Goal: Task Accomplishment & Management: Use online tool/utility

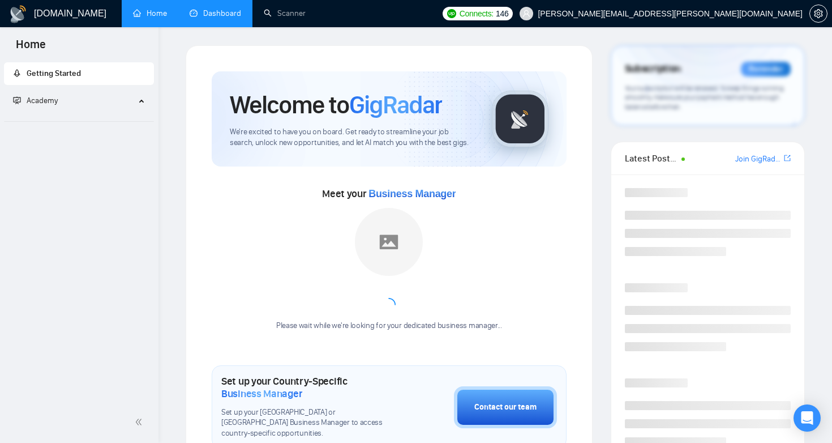
click at [215, 12] on link "Dashboard" at bounding box center [216, 13] width 52 height 10
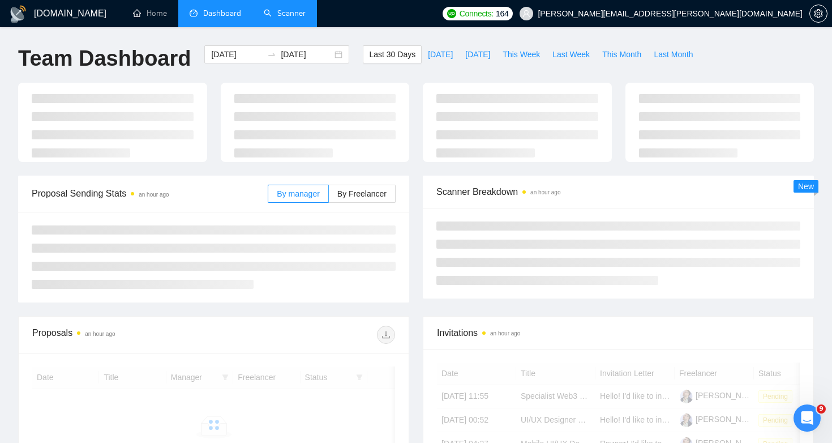
click at [300, 18] on link "Scanner" at bounding box center [285, 13] width 42 height 10
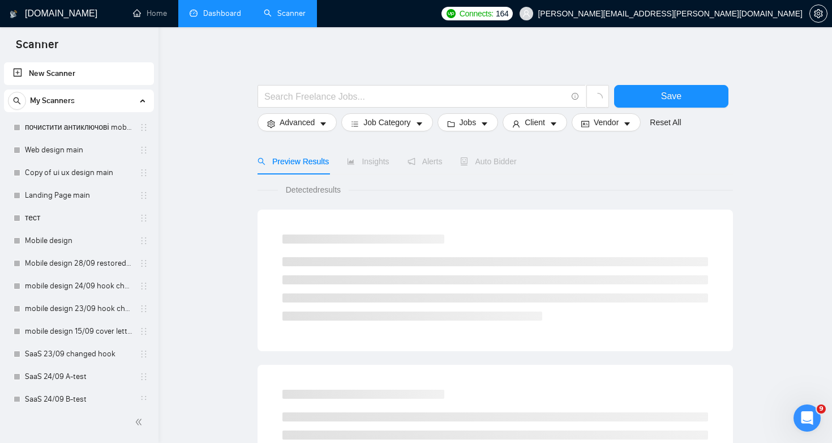
click at [212, 18] on link "Dashboard" at bounding box center [216, 13] width 52 height 10
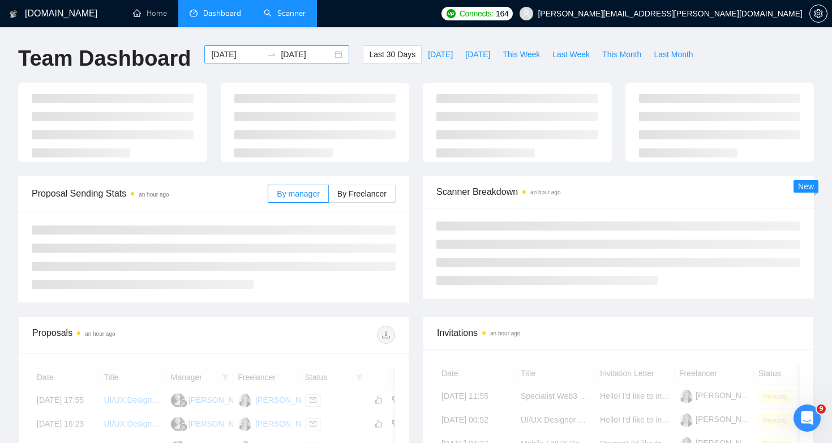
click at [225, 57] on input "[DATE]" at bounding box center [237, 54] width 52 height 12
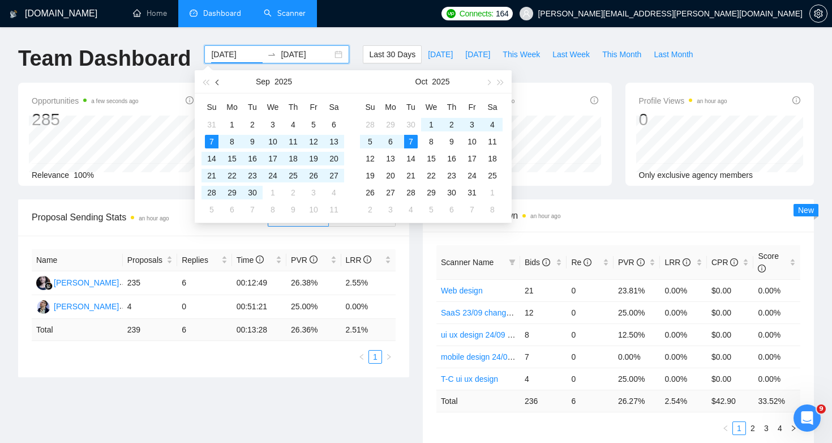
click at [217, 80] on span "button" at bounding box center [219, 82] width 6 height 6
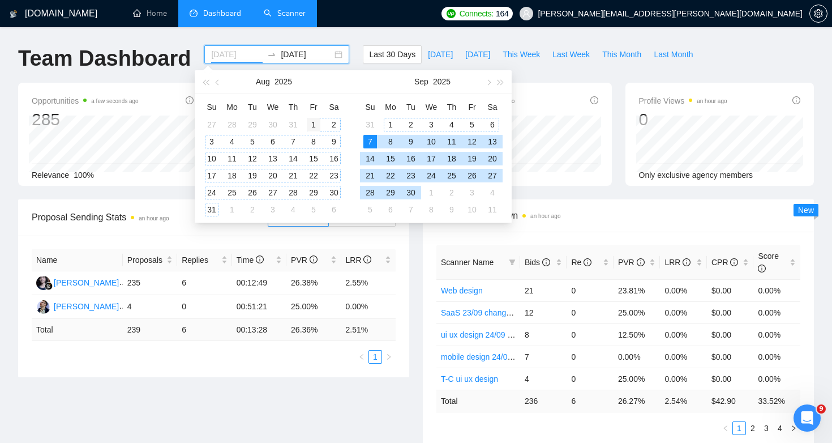
type input "[DATE]"
click at [315, 121] on div "1" at bounding box center [314, 125] width 14 height 14
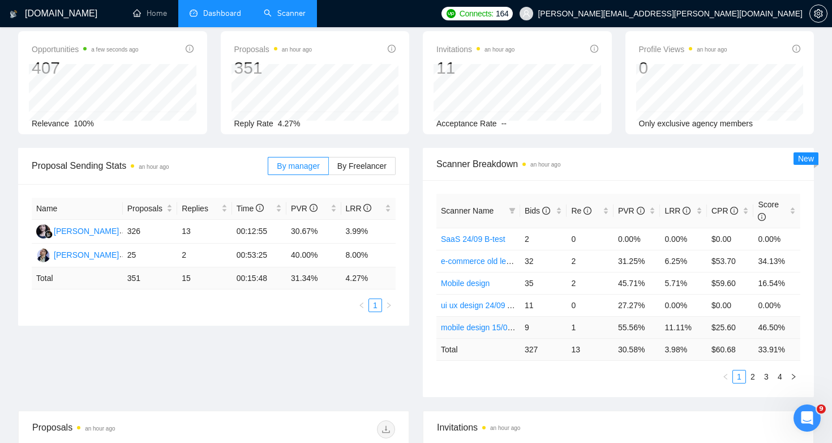
scroll to position [59, 0]
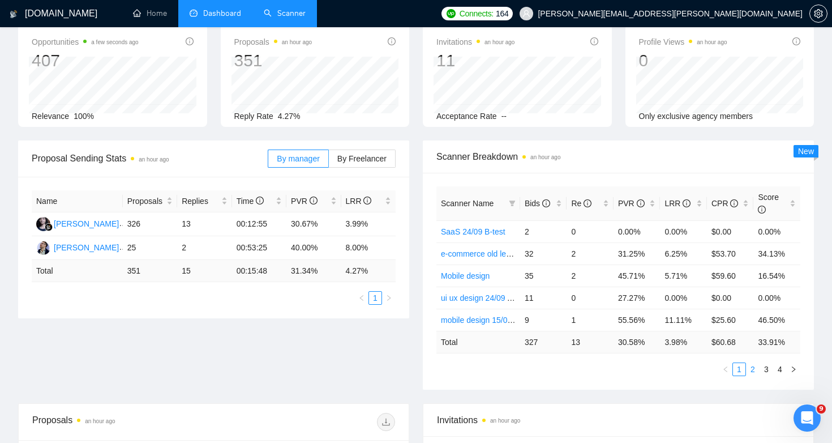
click at [752, 371] on link "2" at bounding box center [753, 369] width 12 height 12
click at [764, 370] on link "3" at bounding box center [766, 369] width 12 height 12
click at [779, 368] on link "4" at bounding box center [780, 369] width 12 height 12
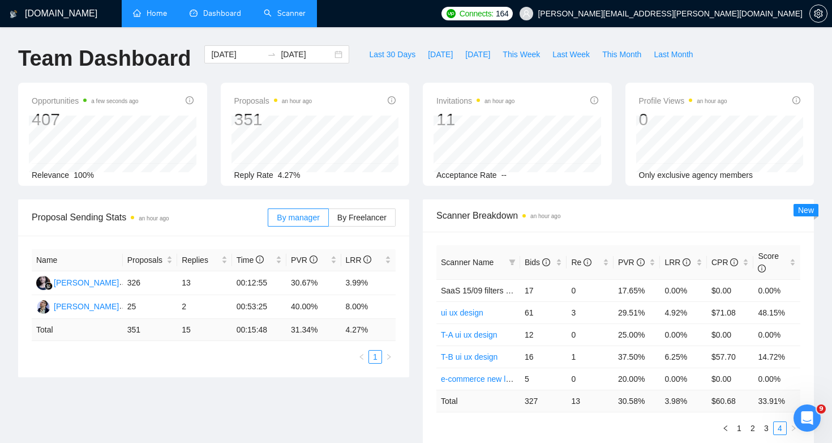
click at [144, 18] on link "Home" at bounding box center [150, 13] width 34 height 10
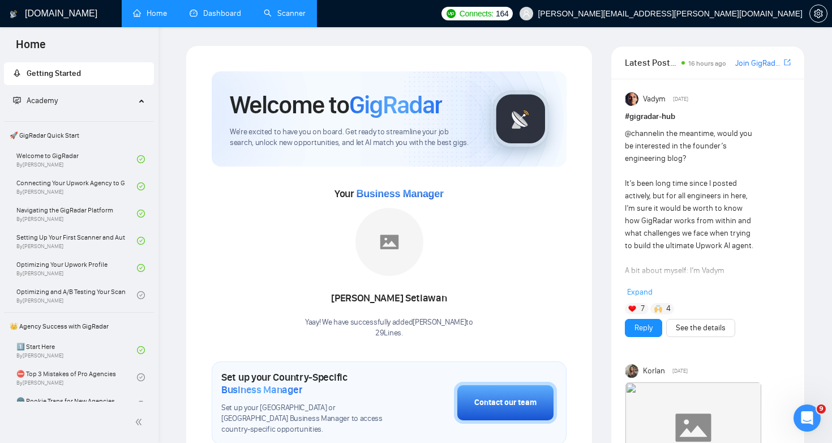
click at [273, 16] on link "Scanner" at bounding box center [285, 13] width 42 height 10
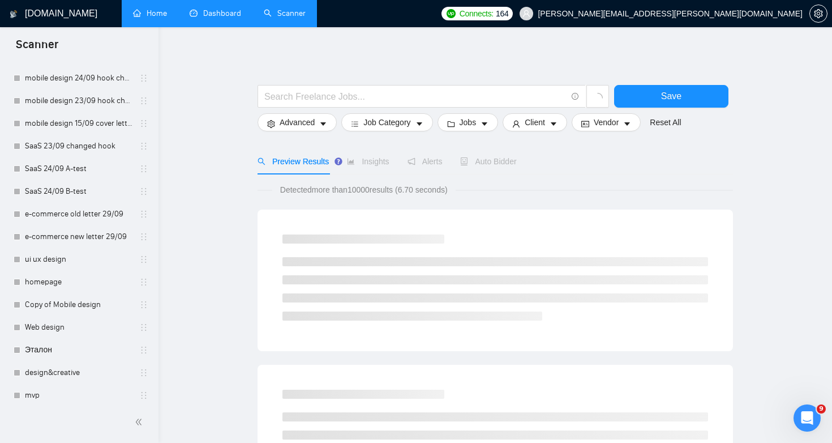
scroll to position [485, 0]
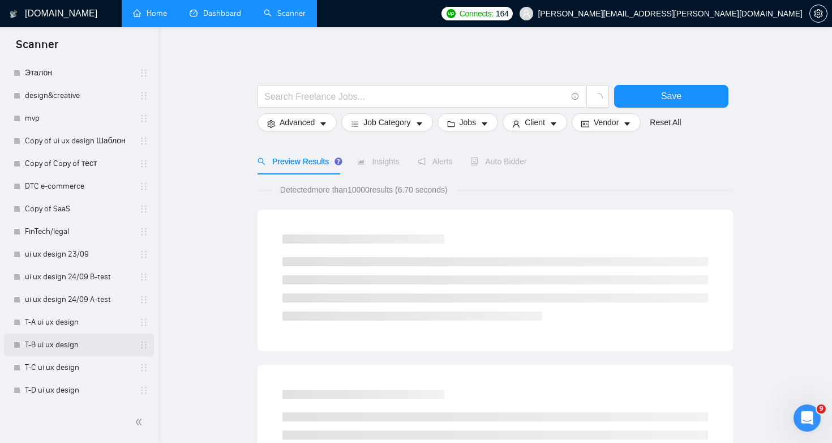
click at [96, 354] on link "T-B ui ux design" at bounding box center [79, 344] width 108 height 23
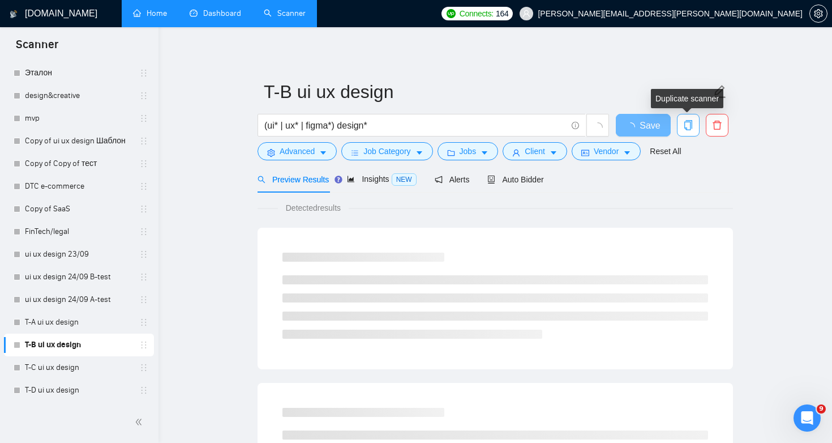
click at [682, 123] on span "copy" at bounding box center [689, 125] width 22 height 10
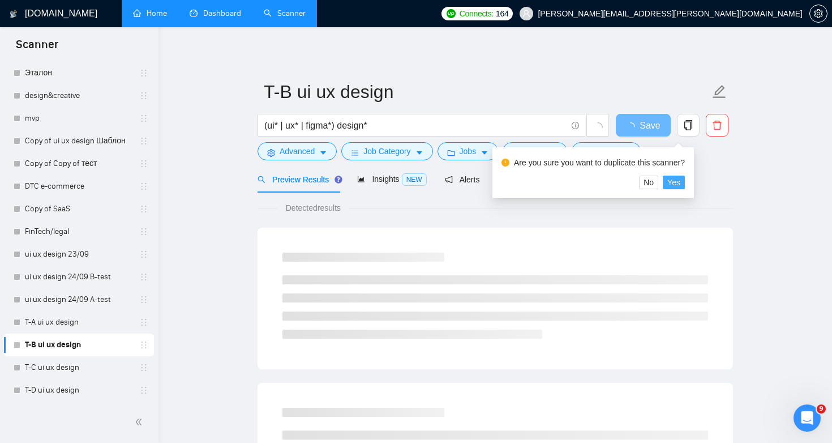
click at [678, 181] on span "Yes" at bounding box center [673, 182] width 13 height 12
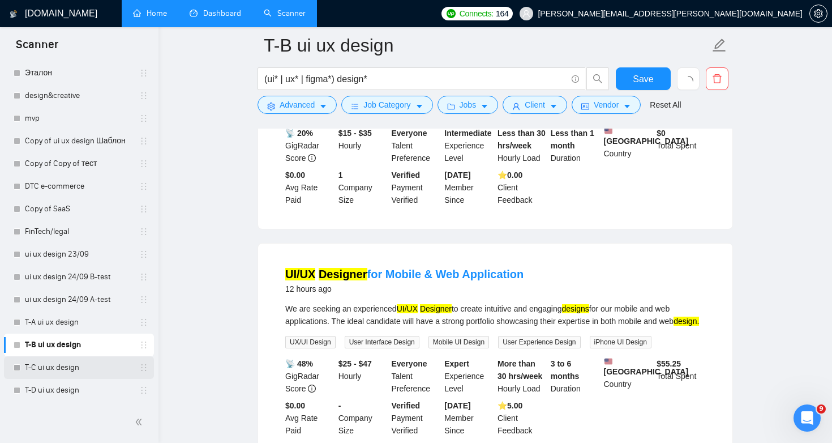
scroll to position [509, 0]
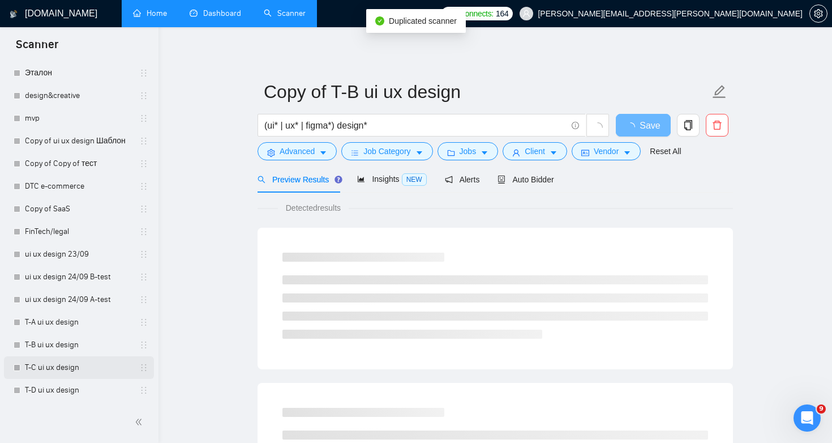
scroll to position [507, 0]
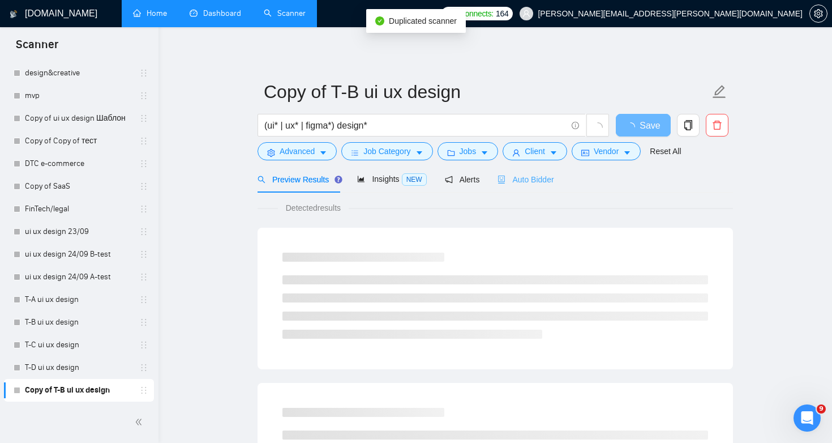
click at [536, 185] on div "Auto Bidder" at bounding box center [526, 179] width 56 height 27
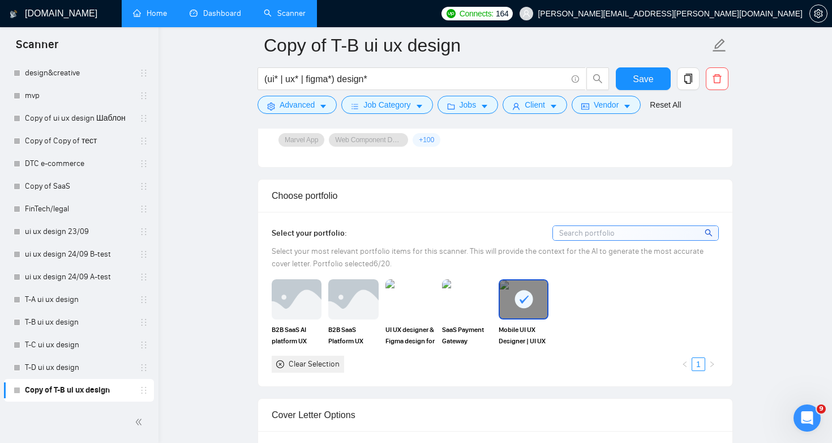
scroll to position [1072, 0]
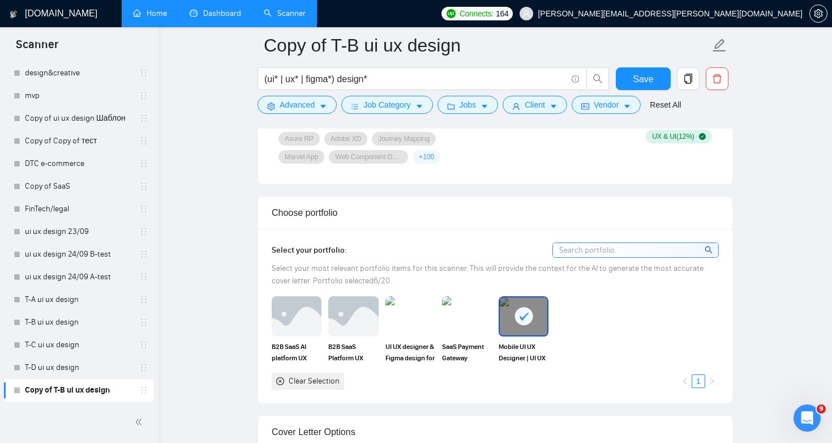
click at [539, 317] on div at bounding box center [524, 315] width 48 height 37
click at [294, 328] on img at bounding box center [297, 315] width 48 height 37
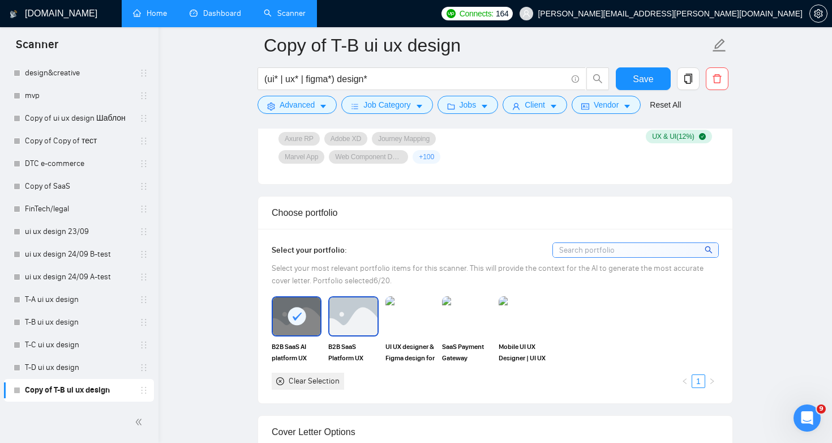
click at [346, 328] on img at bounding box center [353, 315] width 48 height 37
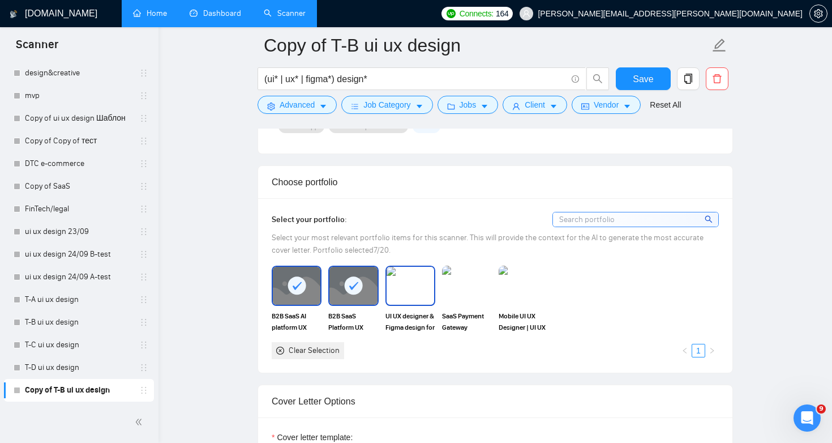
scroll to position [1104, 0]
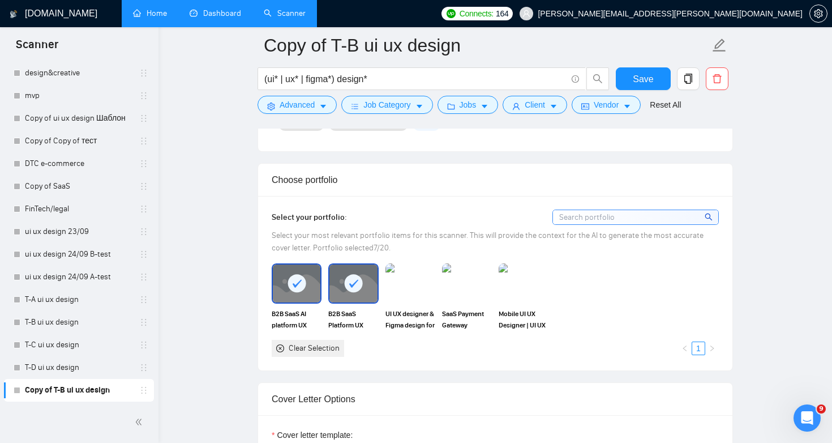
click at [349, 295] on div at bounding box center [353, 282] width 48 height 37
click at [273, 286] on div at bounding box center [297, 282] width 48 height 37
click at [347, 319] on span "B2B SaaS Platform UX Redesign, Figma Web design | UI UX designer" at bounding box center [353, 319] width 50 height 23
click at [275, 301] on img at bounding box center [297, 282] width 48 height 37
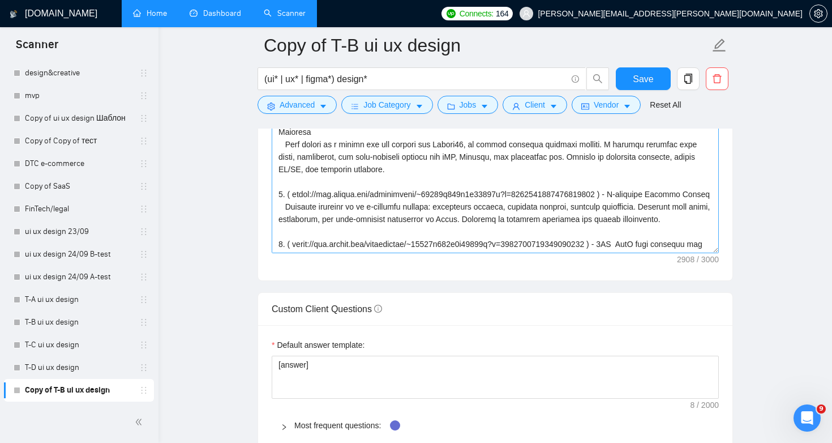
scroll to position [1434, 0]
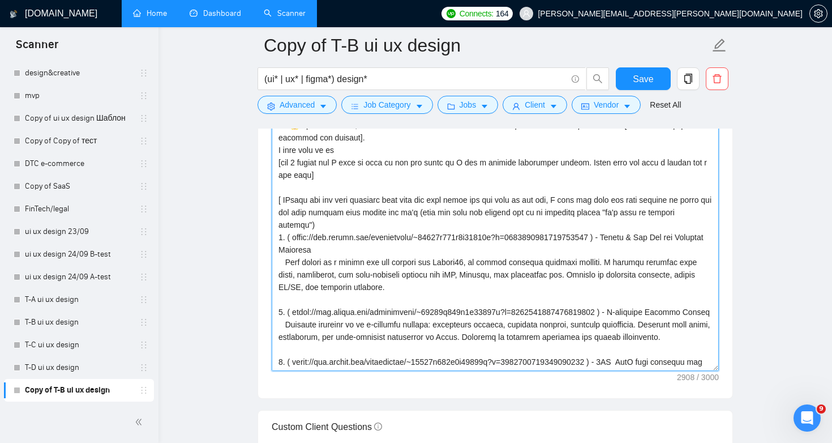
click at [480, 245] on textarea "Cover letter template:" at bounding box center [495, 243] width 447 height 255
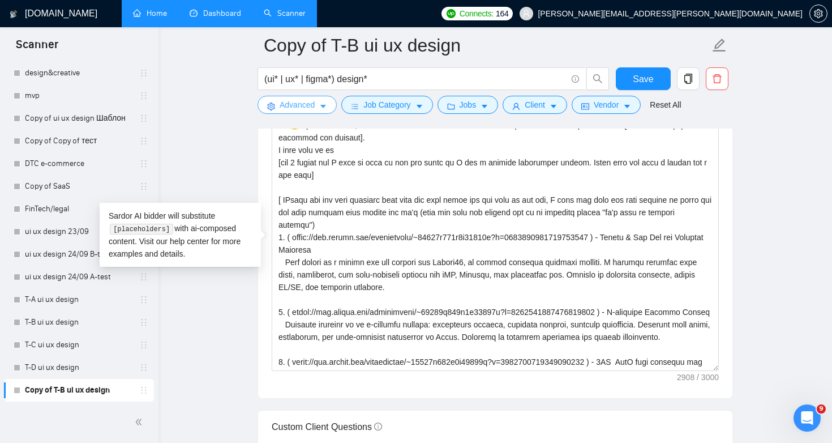
click at [300, 103] on span "Advanced" at bounding box center [297, 104] width 35 height 12
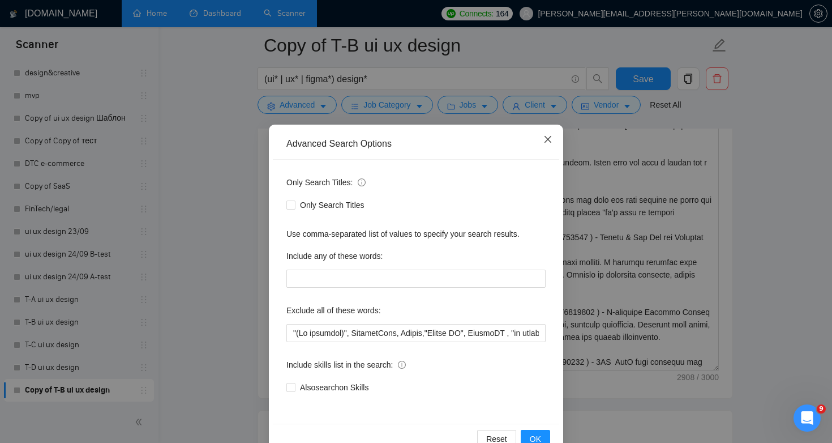
click at [539, 144] on span "Close" at bounding box center [548, 140] width 31 height 31
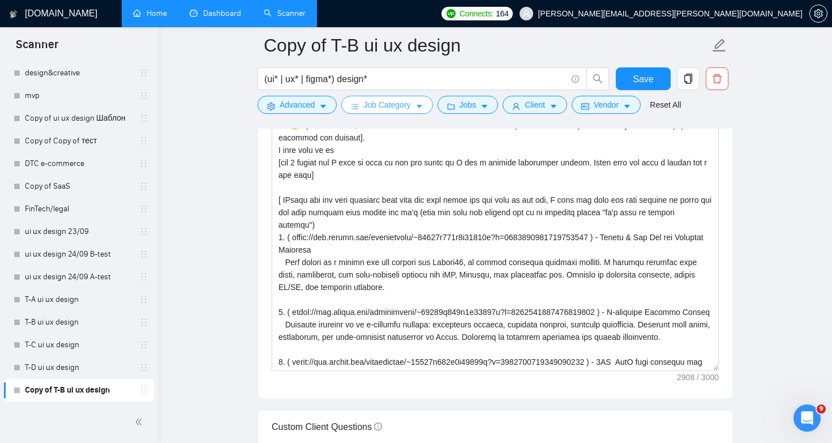
click at [404, 112] on button "Job Category" at bounding box center [386, 105] width 91 height 18
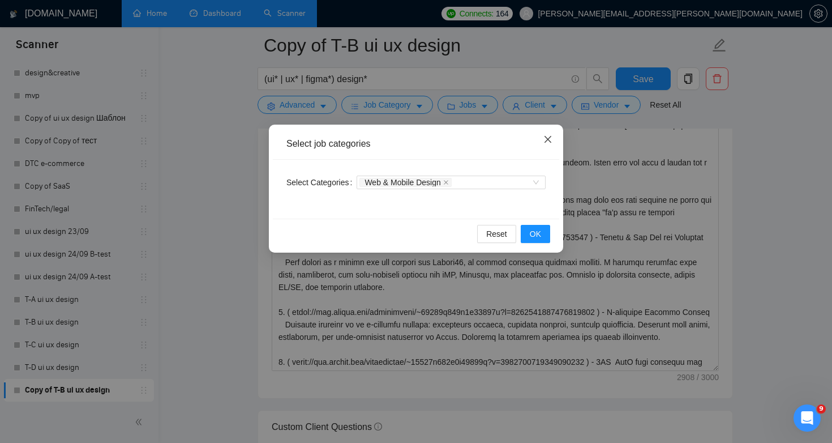
click at [547, 132] on span "Close" at bounding box center [548, 140] width 31 height 31
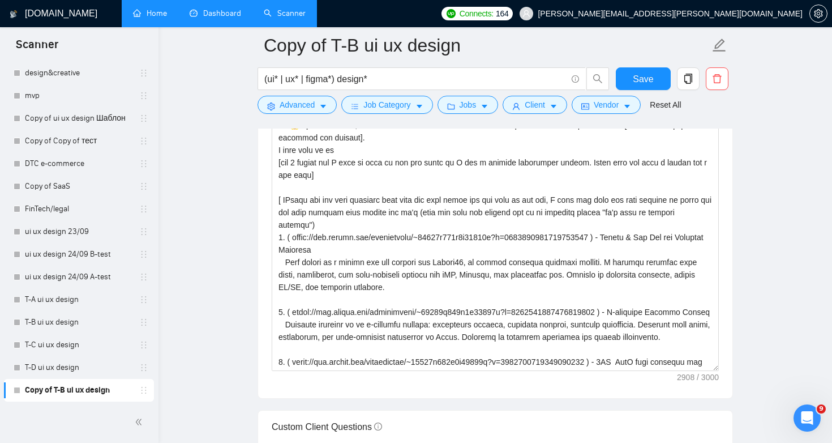
click at [466, 93] on div "(ui* | ux* | figma*) design*" at bounding box center [433, 81] width 357 height 28
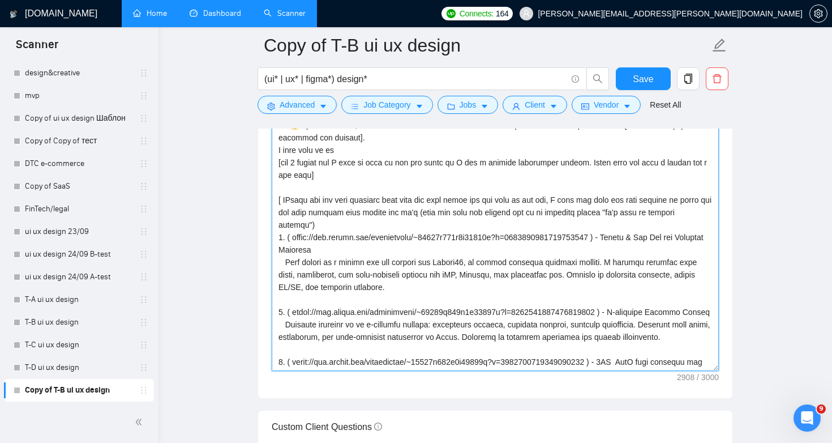
click at [408, 270] on textarea "Cover letter template:" at bounding box center [495, 243] width 447 height 255
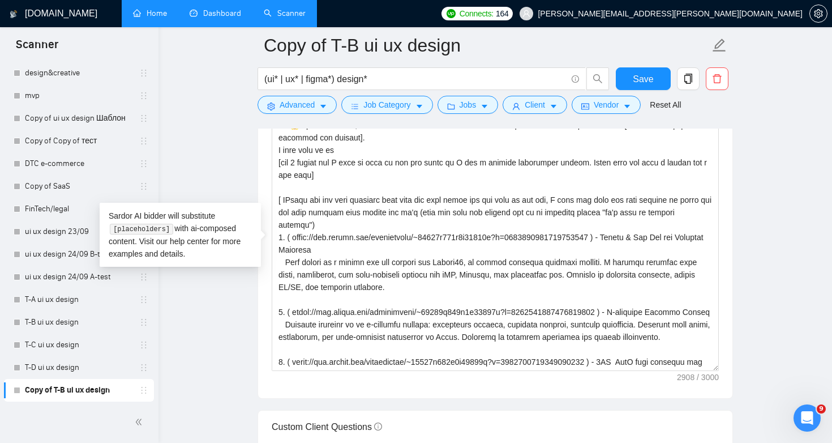
click at [190, 307] on main "Copy of T-B ui ux design (ui* | ux* | figma*) design* Save Advanced Job Categor…" at bounding box center [495, 199] width 637 height 3177
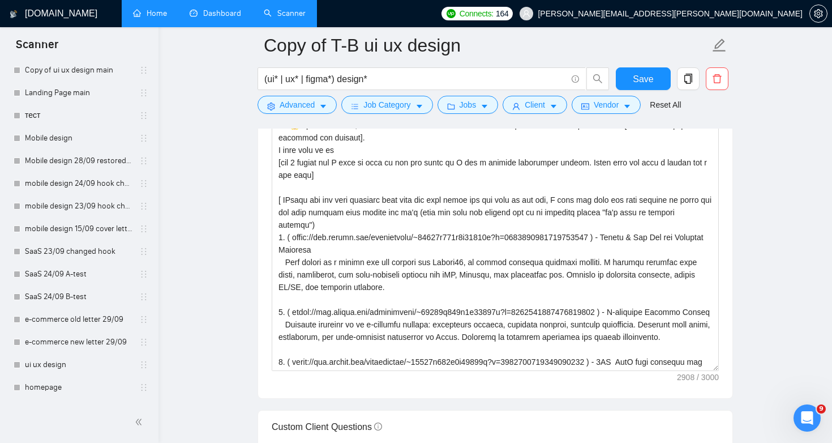
scroll to position [169, 0]
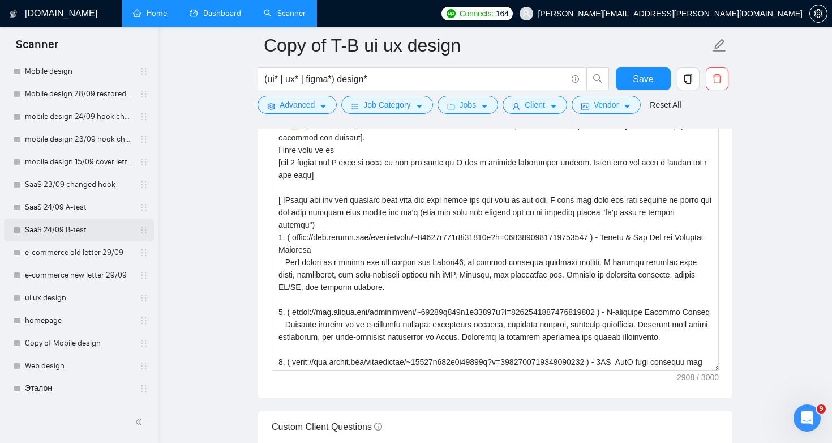
click at [61, 231] on link "SaaS 24/09 B-test" at bounding box center [79, 230] width 108 height 23
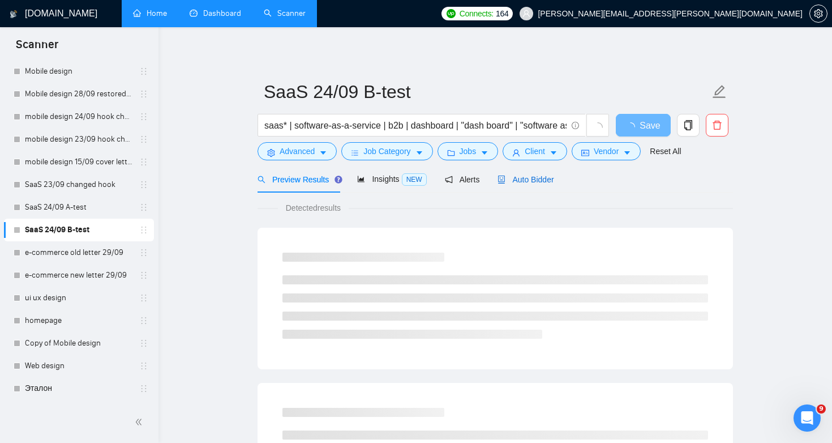
click at [541, 179] on span "Auto Bidder" at bounding box center [526, 179] width 56 height 9
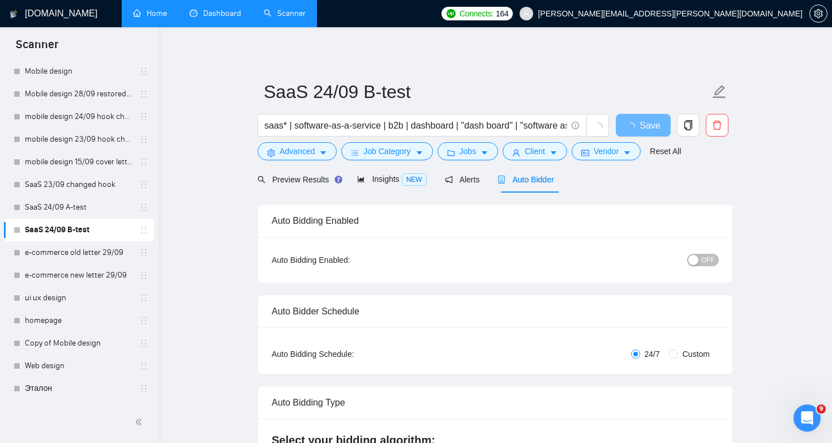
radio input "false"
radio input "true"
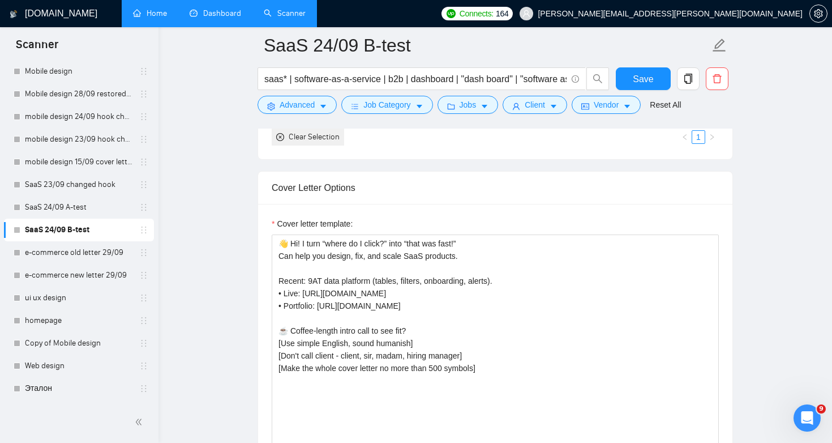
scroll to position [1334, 0]
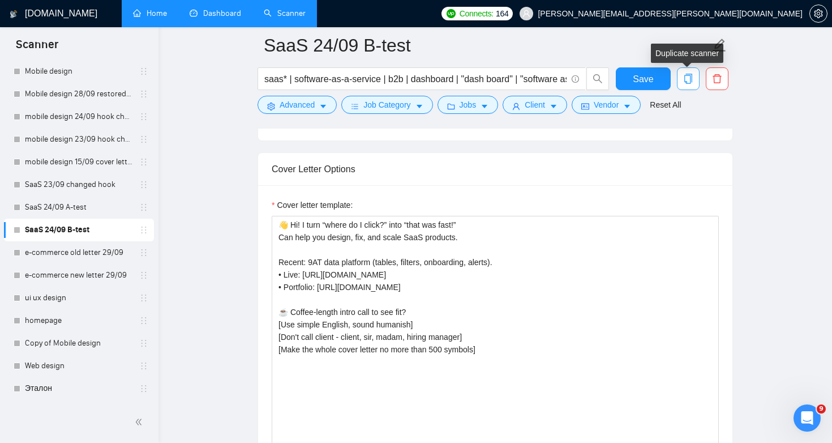
click at [688, 81] on icon "copy" at bounding box center [688, 79] width 10 height 10
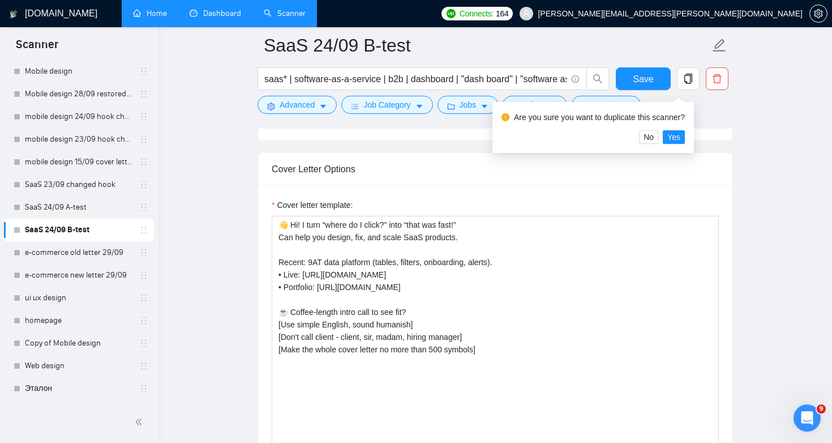
click at [691, 142] on div "Are you sure you want to duplicate this scanner? No Yes" at bounding box center [593, 127] width 202 height 51
click at [680, 140] on span "Yes" at bounding box center [673, 137] width 13 height 12
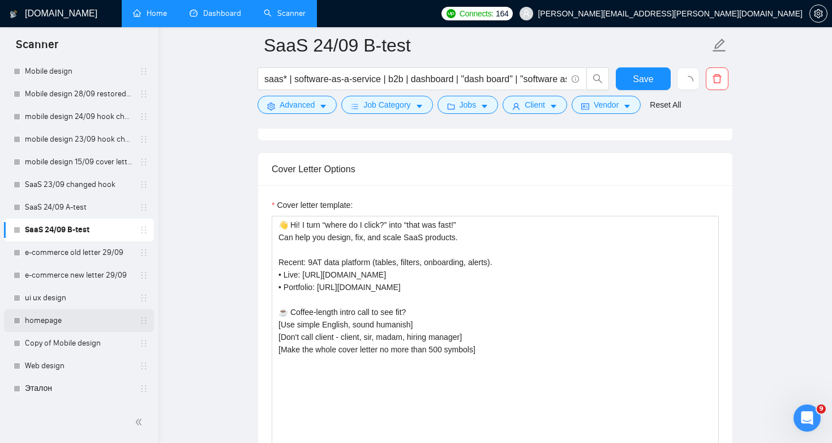
scroll to position [507, 0]
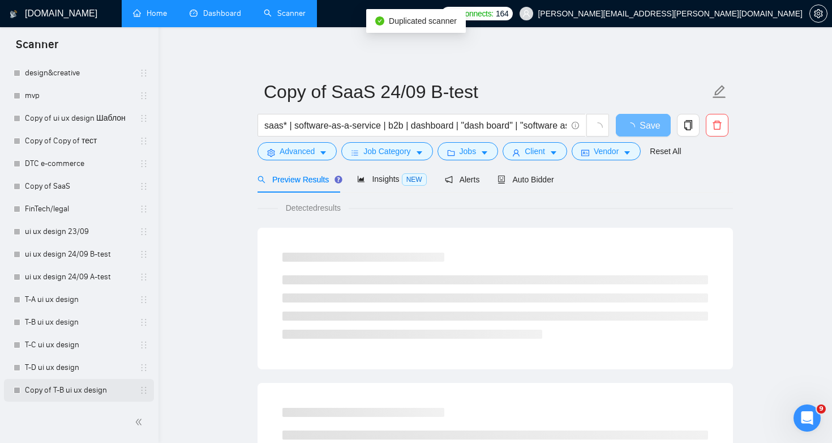
click at [82, 395] on link "Copy of T-B ui ux design" at bounding box center [79, 390] width 108 height 23
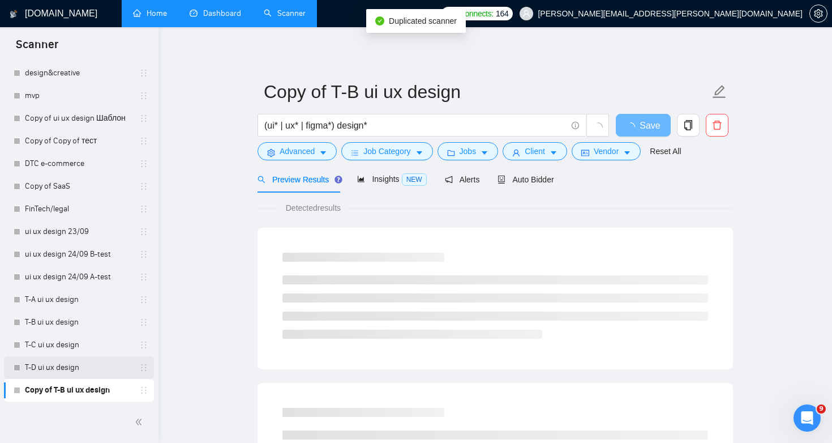
scroll to position [530, 0]
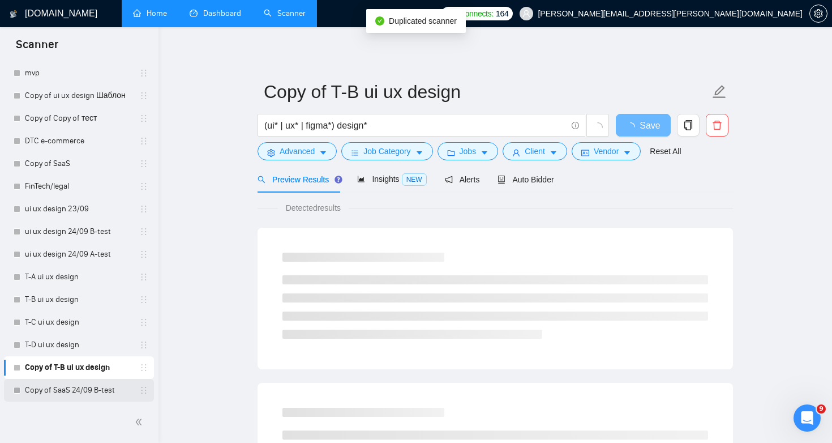
click at [89, 396] on link "Copy of SaaS 24/09 B-test" at bounding box center [79, 390] width 108 height 23
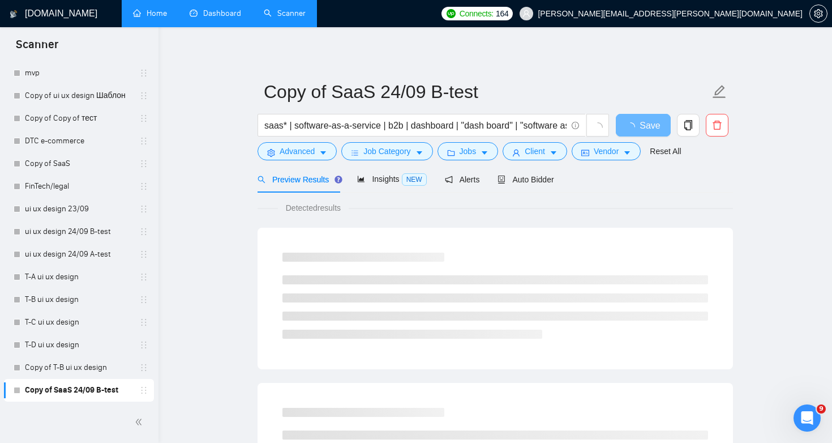
click at [322, 113] on form "Copy of SaaS 24/09 B-test saas* | software-as-a-service | b2b | dashboard | "da…" at bounding box center [496, 120] width 476 height 92
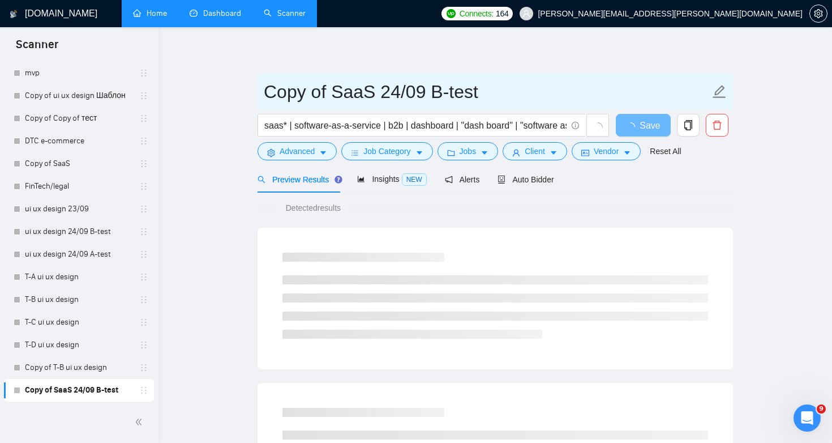
drag, startPoint x: 327, startPoint y: 92, endPoint x: 234, endPoint y: 87, distance: 92.9
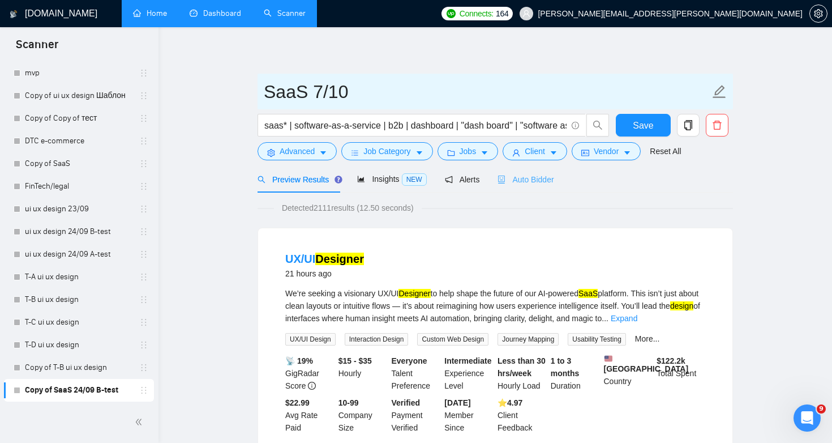
type input "SaaS 7/10"
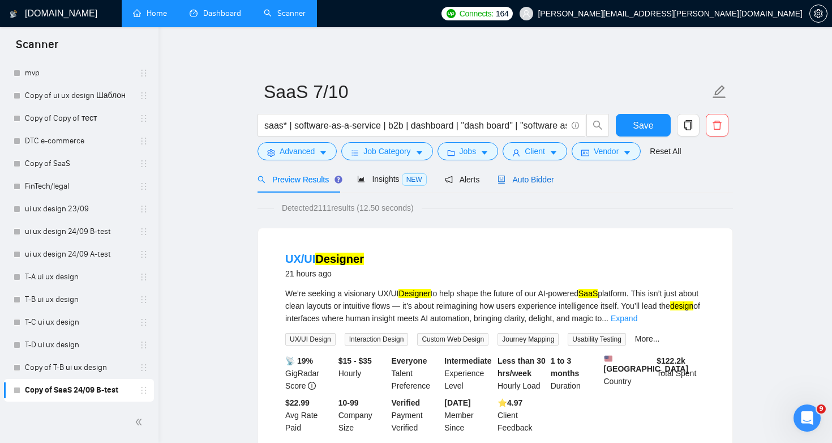
click at [551, 183] on span "Auto Bidder" at bounding box center [526, 179] width 56 height 9
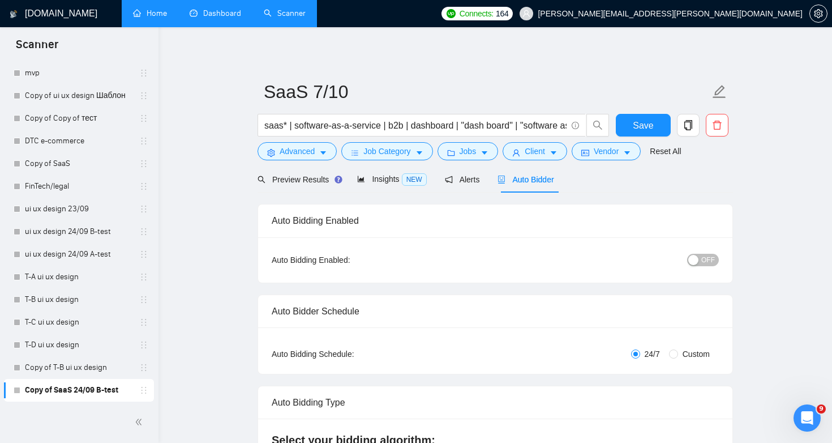
radio input "false"
radio input "true"
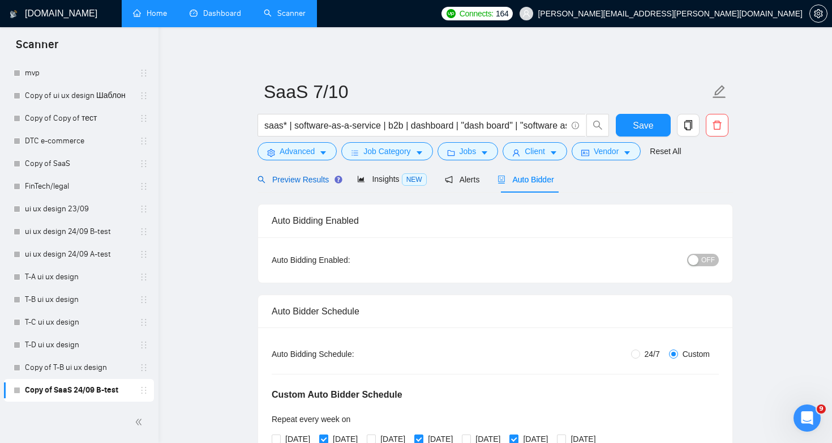
click at [296, 183] on span "Preview Results" at bounding box center [299, 179] width 82 height 9
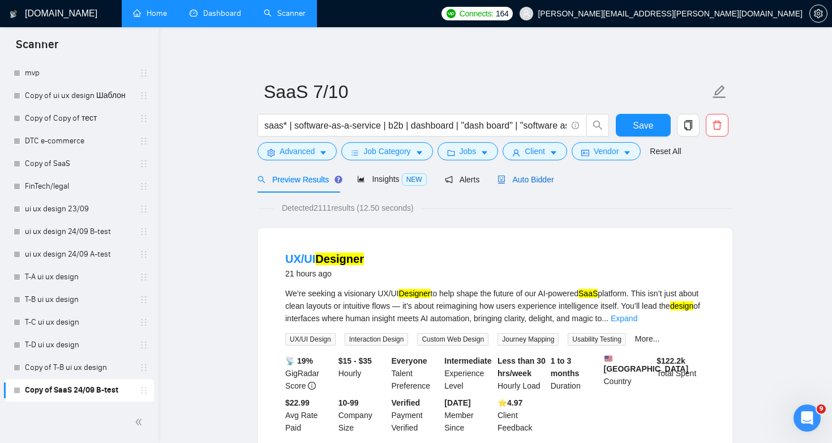
click at [538, 185] on div "Auto Bidder" at bounding box center [526, 179] width 56 height 12
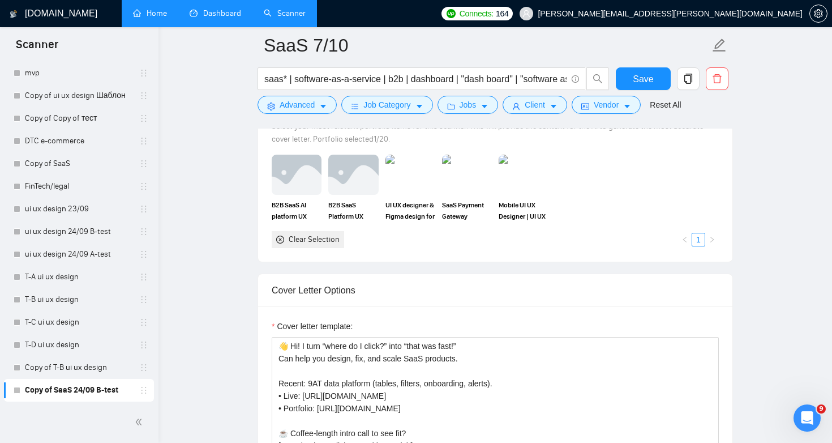
scroll to position [1367, 0]
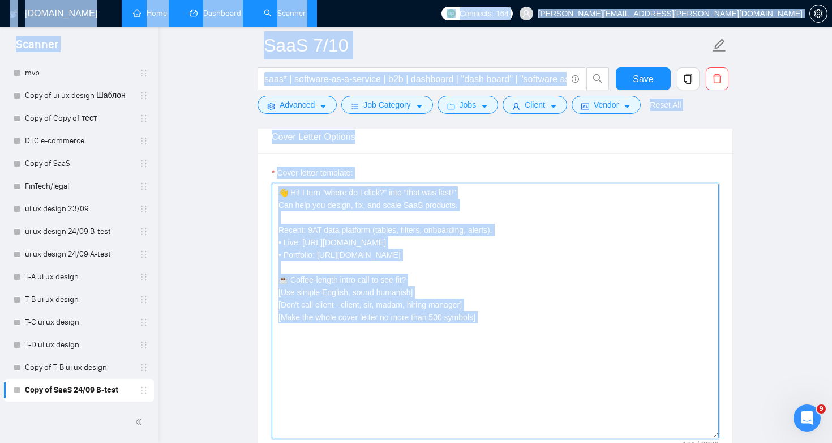
click at [564, 310] on textarea "👋 Hi! I turn “where do I click?” into “that was fast!” Can help you design, fix…" at bounding box center [495, 310] width 447 height 255
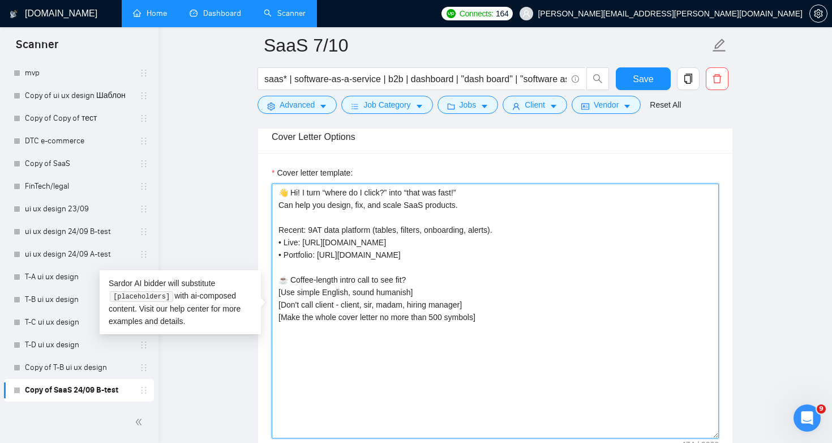
click at [553, 309] on textarea "👋 Hi! I turn “where do I click?” into “that was fast!” Can help you design, fix…" at bounding box center [495, 310] width 447 height 255
paste textarea "Lor😱. Ipsu do S ame, C adi eli sed doeiu tem incid ut l etdo? M aliq E adminim …"
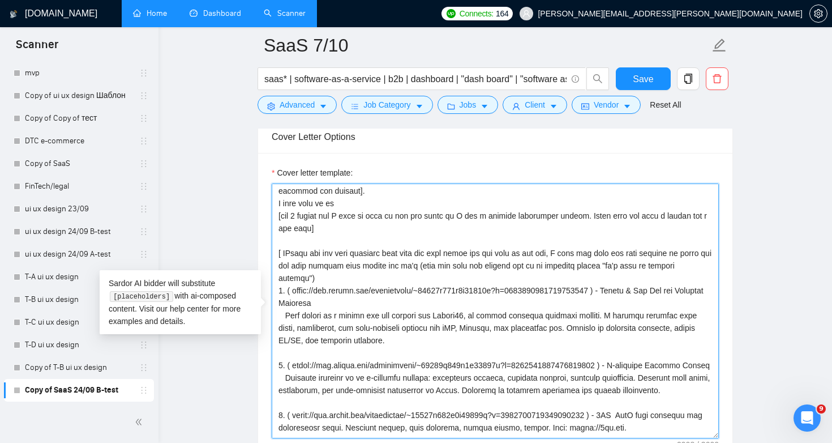
scroll to position [0, 0]
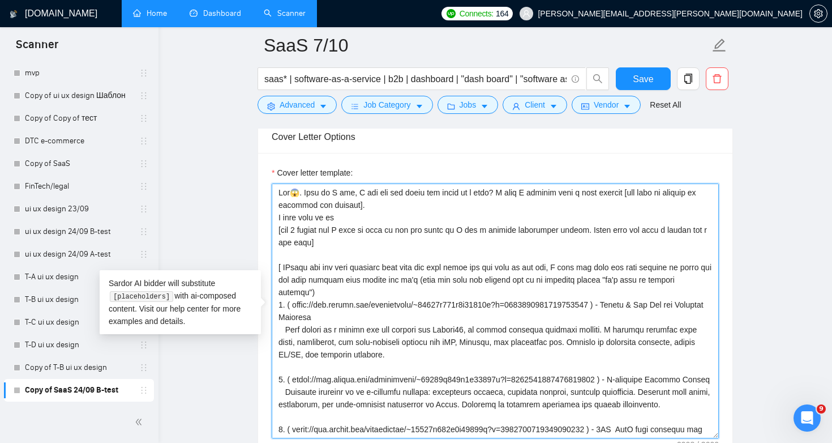
click at [509, 317] on textarea "Cover letter template:" at bounding box center [495, 310] width 447 height 255
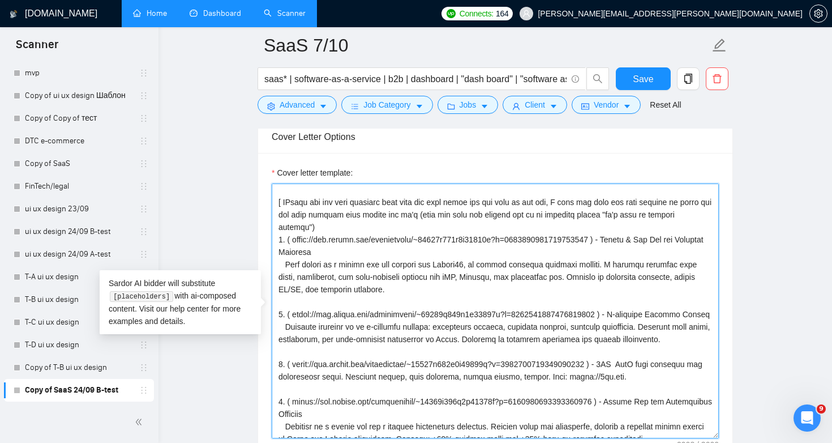
scroll to position [65, 0]
click at [440, 288] on textarea "Cover letter template:" at bounding box center [495, 310] width 447 height 255
click at [639, 242] on textarea "Cover letter template:" at bounding box center [495, 310] width 447 height 255
paste textarea "VeteranAI is a SaaS legal AI platform for veteran-focused law firms. The team h…"
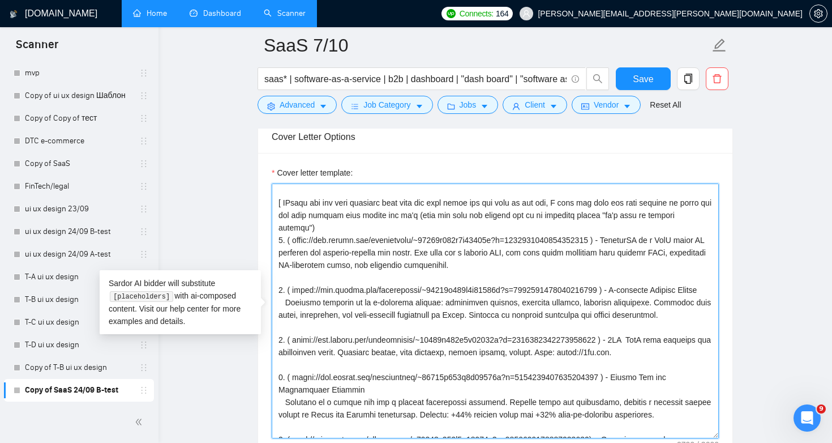
click at [291, 352] on textarea "Cover letter template:" at bounding box center [495, 310] width 447 height 255
click at [297, 352] on textarea "Cover letter template:" at bounding box center [495, 310] width 447 height 255
click at [289, 352] on textarea "Cover letter template:" at bounding box center [495, 310] width 447 height 255
click at [663, 365] on textarea "Cover letter template:" at bounding box center [495, 310] width 447 height 255
drag, startPoint x: 705, startPoint y: 328, endPoint x: 288, endPoint y: 294, distance: 418.0
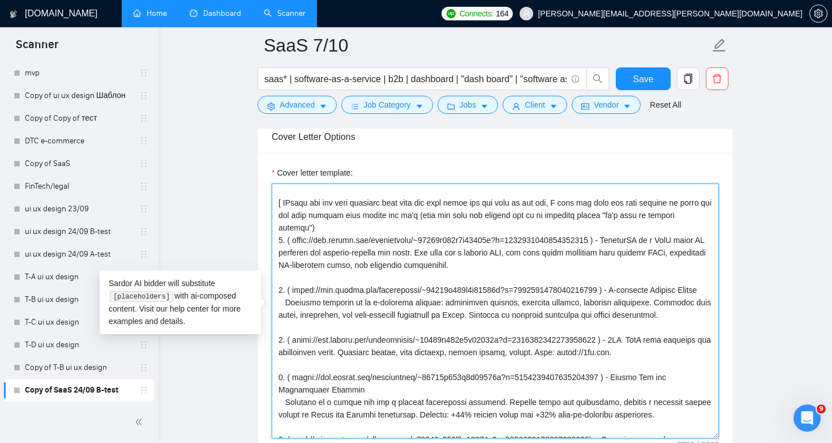
click at [288, 294] on textarea "Cover letter template:" at bounding box center [495, 310] width 447 height 255
paste textarea "65866153477382144 ) - 9AT SaaS data platform for alternative funds. Advanced se…"
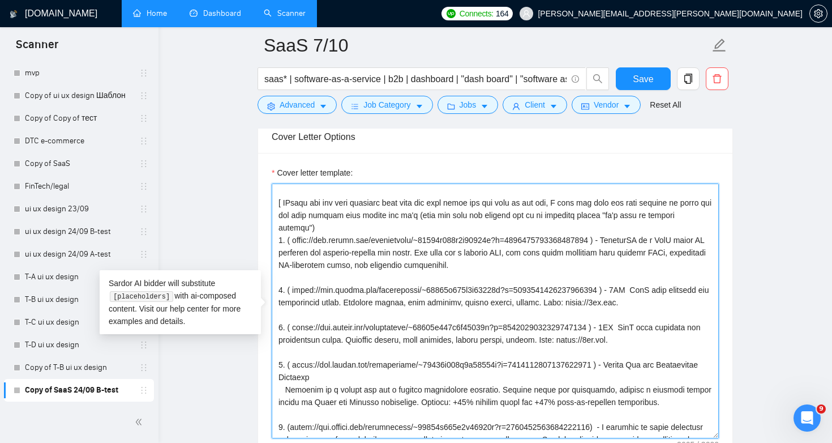
click at [578, 304] on textarea "Cover letter template:" at bounding box center [495, 310] width 447 height 255
drag, startPoint x: 581, startPoint y: 304, endPoint x: 667, endPoint y: 301, distance: 86.1
click at [667, 301] on textarea "Cover letter template:" at bounding box center [495, 310] width 447 height 255
click at [607, 323] on textarea "Cover letter template:" at bounding box center [495, 310] width 447 height 255
click at [606, 318] on textarea "Cover letter template:" at bounding box center [495, 310] width 447 height 255
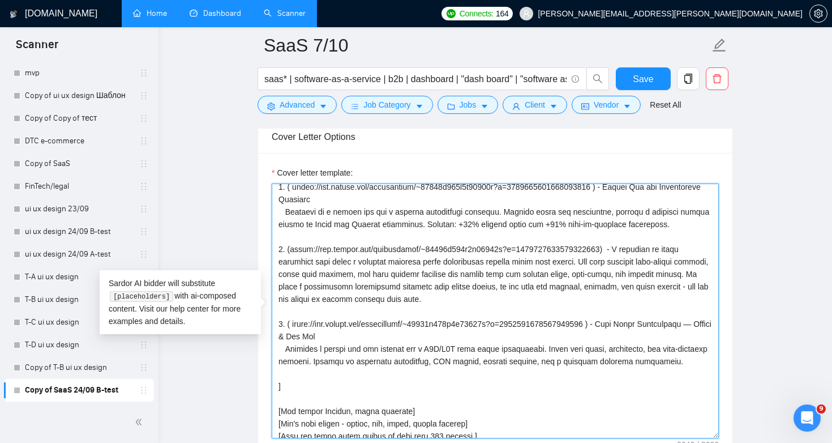
scroll to position [258, 0]
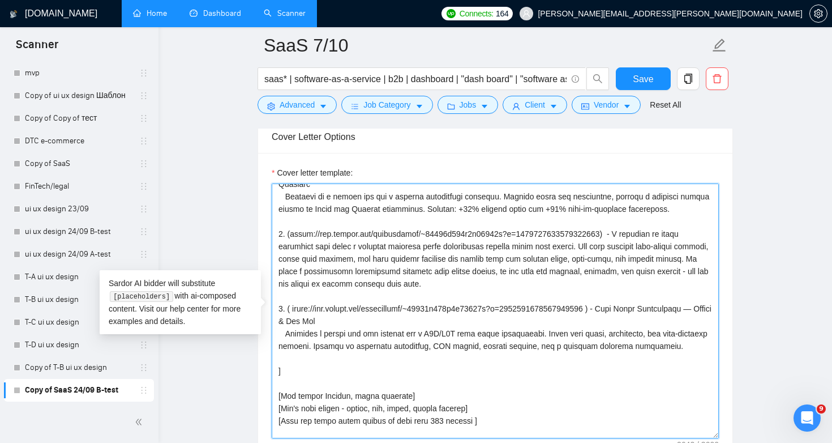
click at [307, 356] on textarea "Cover letter template:" at bounding box center [495, 310] width 447 height 255
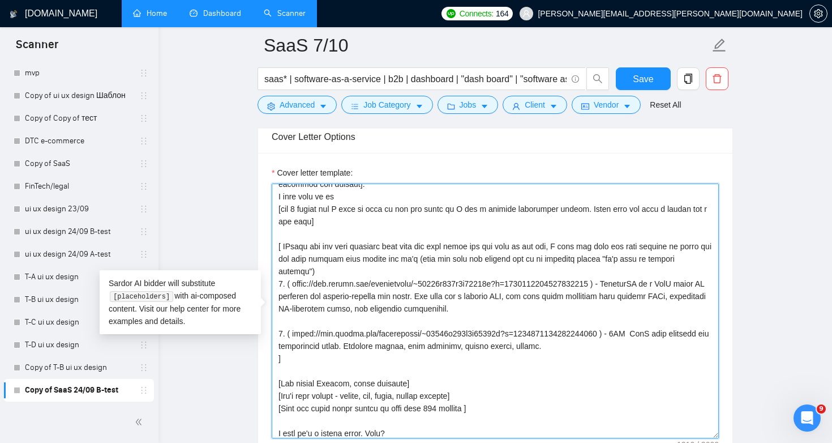
scroll to position [8, 0]
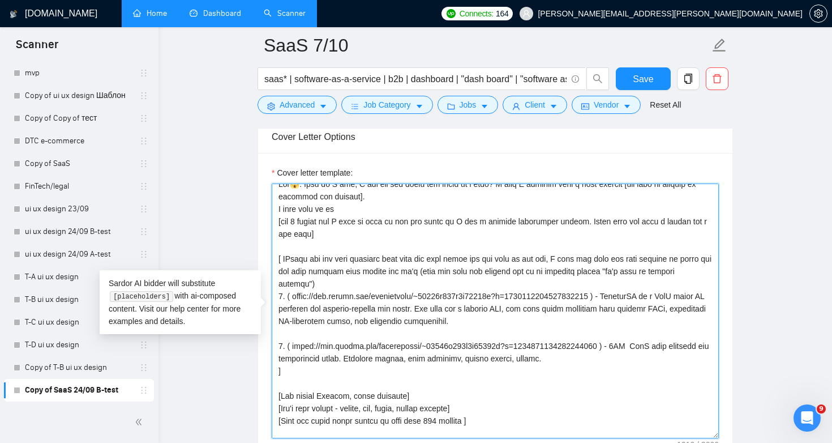
click at [294, 294] on textarea "Cover letter template:" at bounding box center [495, 310] width 447 height 255
click at [624, 295] on textarea "Cover letter template:" at bounding box center [495, 310] width 447 height 255
paste textarea "74131860235022336"
click at [294, 348] on textarea "Cover letter template:" at bounding box center [495, 310] width 447 height 255
click at [623, 344] on textarea "Cover letter template:" at bounding box center [495, 310] width 447 height 255
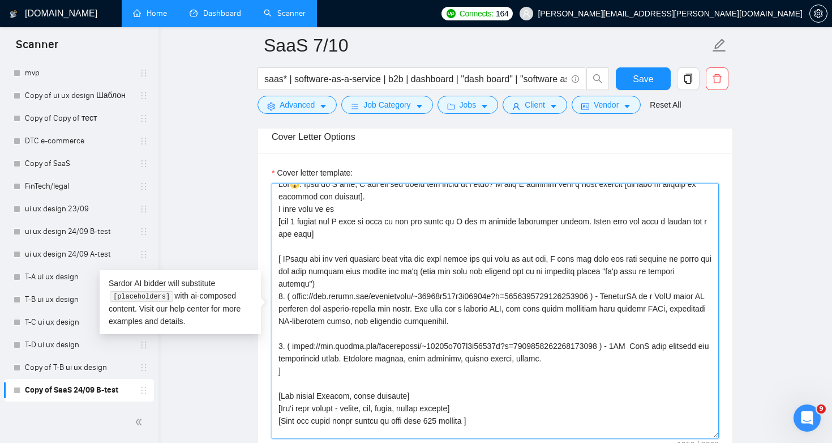
paste textarea "71301770926604288"
click at [682, 384] on textarea "Cover letter template:" at bounding box center [495, 310] width 447 height 255
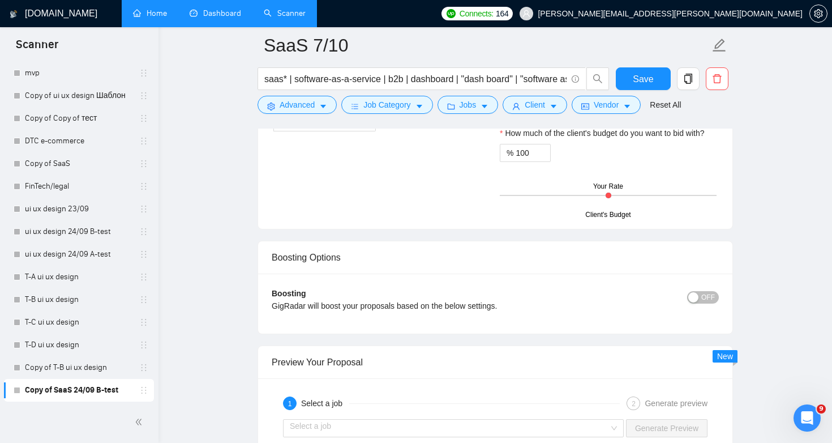
scroll to position [2170, 0]
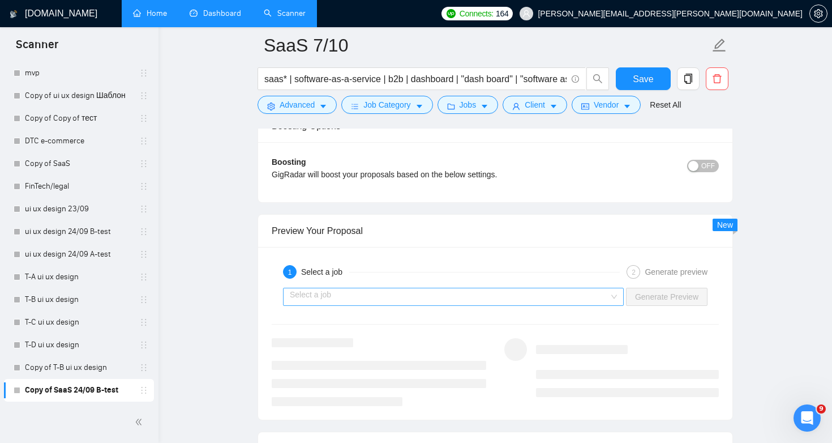
type textarea "Lor😱. Ipsu do S ame, C adi eli sed doeiu tem incid ut l etdo? M aliq E adminim …"
click at [593, 294] on input "search" at bounding box center [449, 296] width 319 height 17
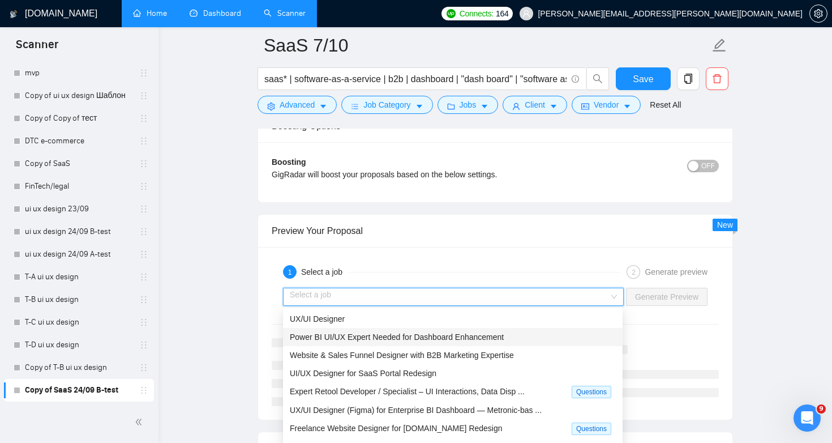
click at [560, 328] on div "Power BI UI/UX Expert Needed for Dashboard Enhancement" at bounding box center [453, 337] width 340 height 18
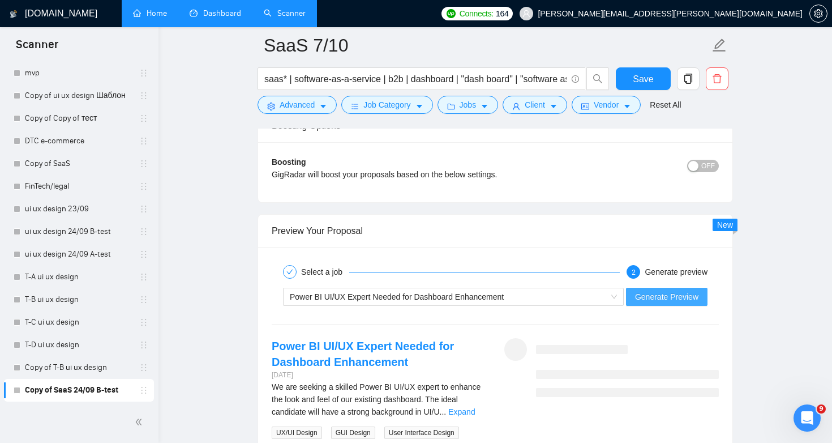
click at [691, 294] on span "Generate Preview" at bounding box center [666, 296] width 63 height 12
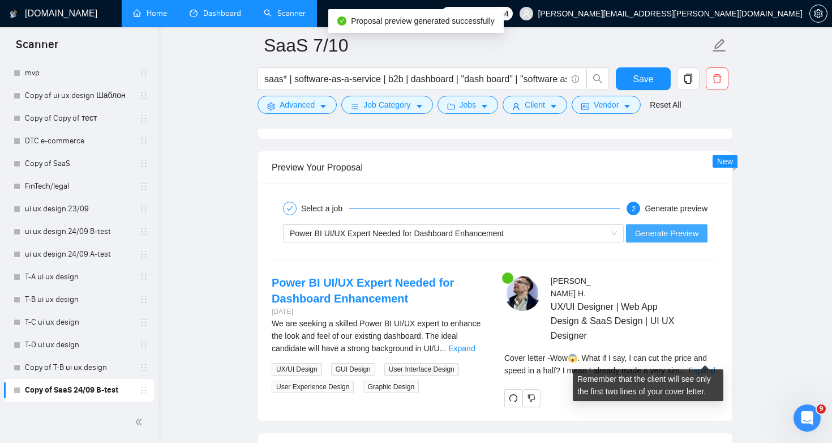
scroll to position [2288, 0]
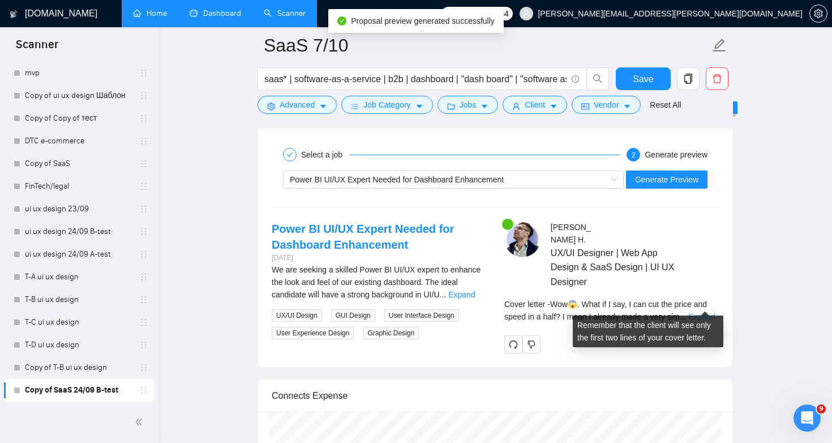
click at [700, 312] on link "Expand" at bounding box center [701, 316] width 27 height 9
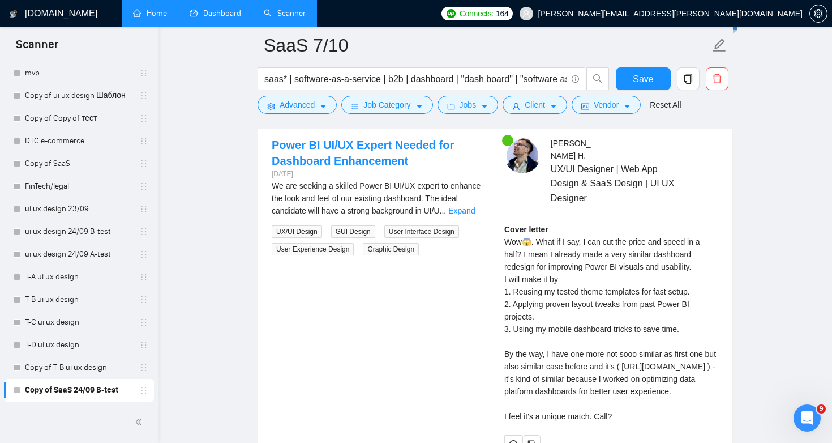
scroll to position [2420, 0]
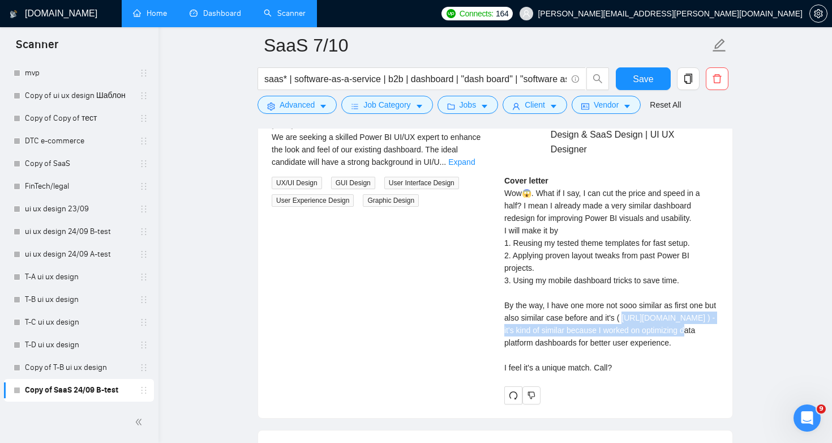
drag, startPoint x: 624, startPoint y: 329, endPoint x: 503, endPoint y: 318, distance: 121.1
click at [503, 318] on div "[PERSON_NAME] UX/UI Designer | Web App Design & SaaS Design | UI UX Designer Co…" at bounding box center [611, 245] width 233 height 315
copy div "ttps://[DOMAIN_NAME][URL]"
click at [683, 268] on div "Cover letter Wow😱. What if I say, I can cut the price and speed in a half? I me…" at bounding box center [611, 273] width 215 height 199
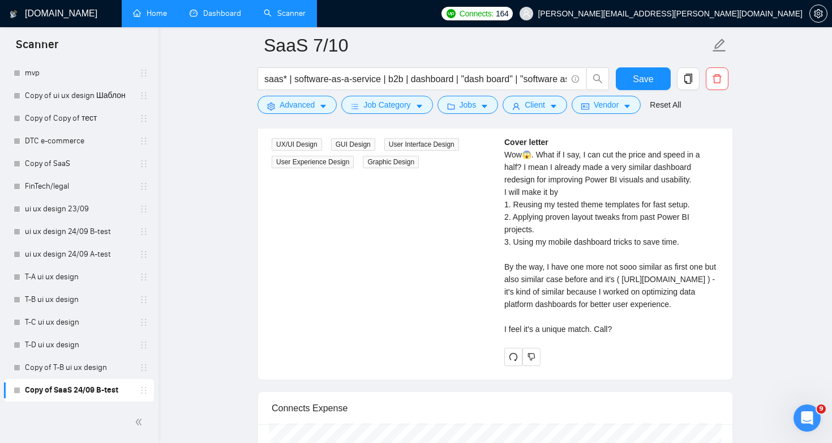
scroll to position [2250, 0]
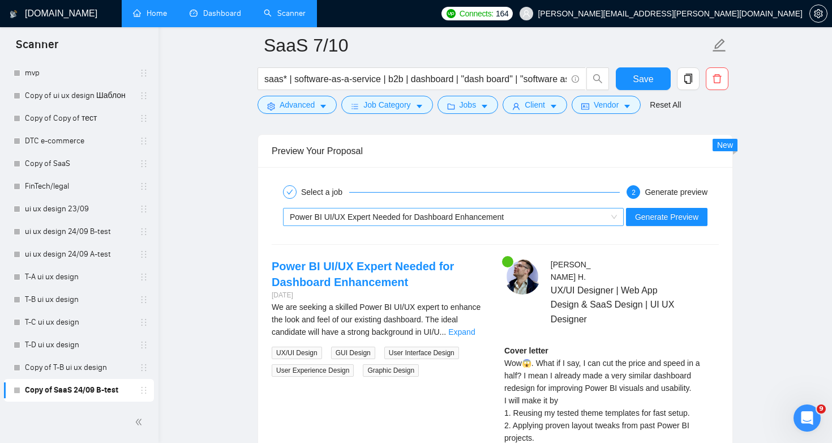
click at [607, 217] on span "Power BI UI/UX Expert Needed for Dashboard Enhancement" at bounding box center [453, 216] width 327 height 17
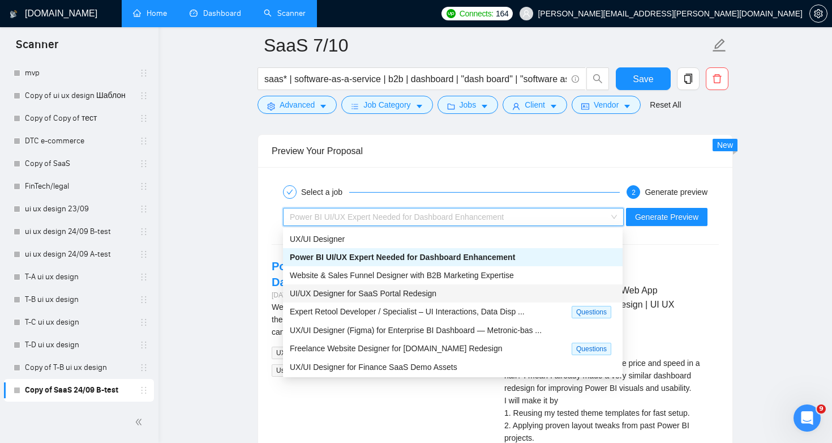
click at [559, 286] on div "UI/UX Designer for SaaS Portal Redesign" at bounding box center [453, 293] width 340 height 18
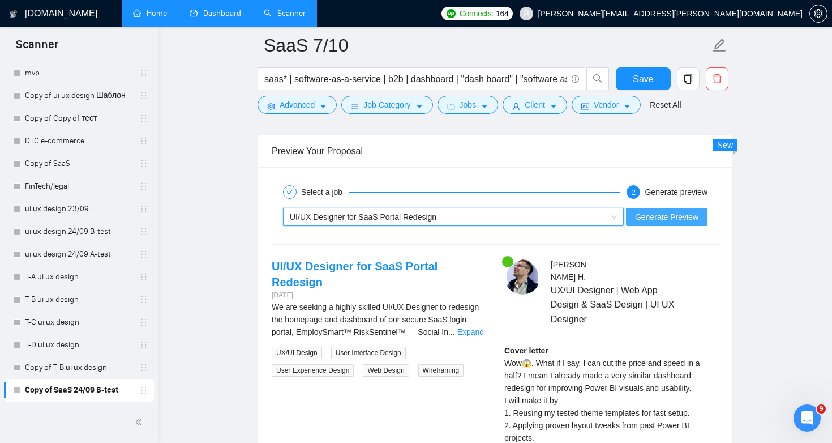
click at [666, 221] on span "Generate Preview" at bounding box center [666, 217] width 63 height 12
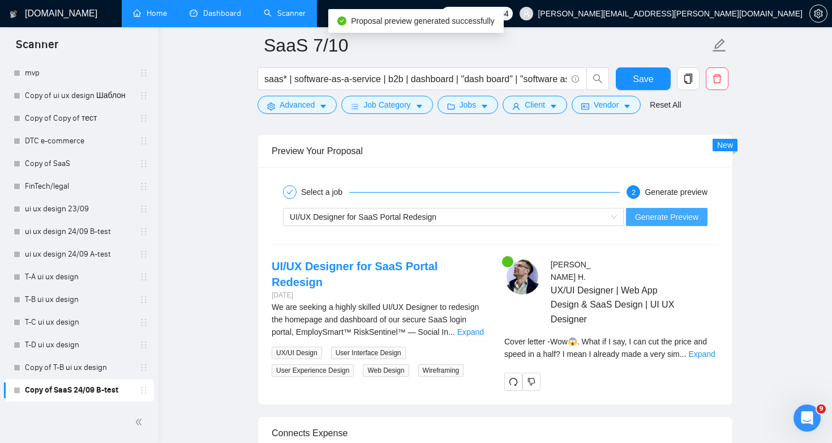
scroll to position [2253, 0]
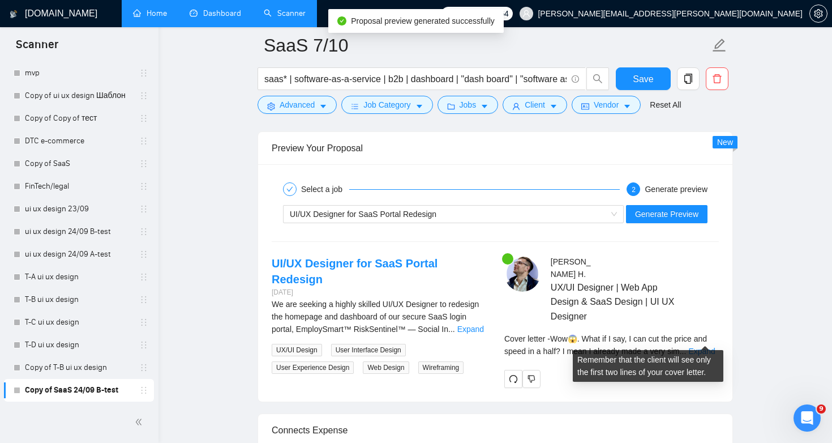
click at [707, 342] on div "Cover letter - Wow😱. What if I say, I can cut the price and speed in a half? I …" at bounding box center [611, 344] width 215 height 25
click at [708, 346] on link "Expand" at bounding box center [701, 350] width 27 height 9
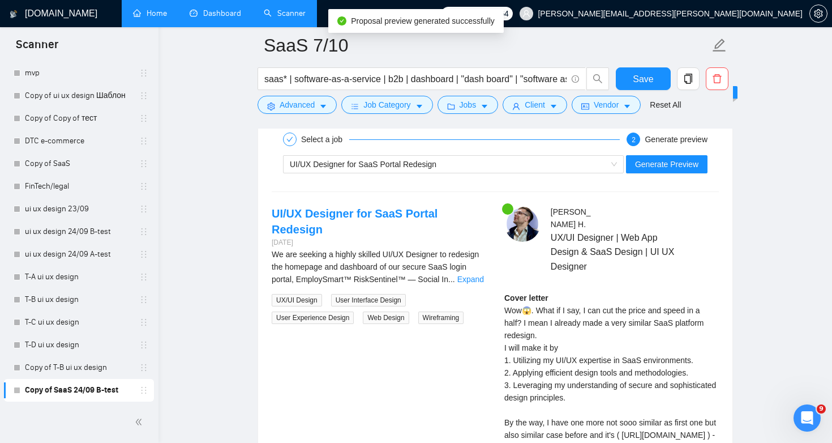
scroll to position [2425, 0]
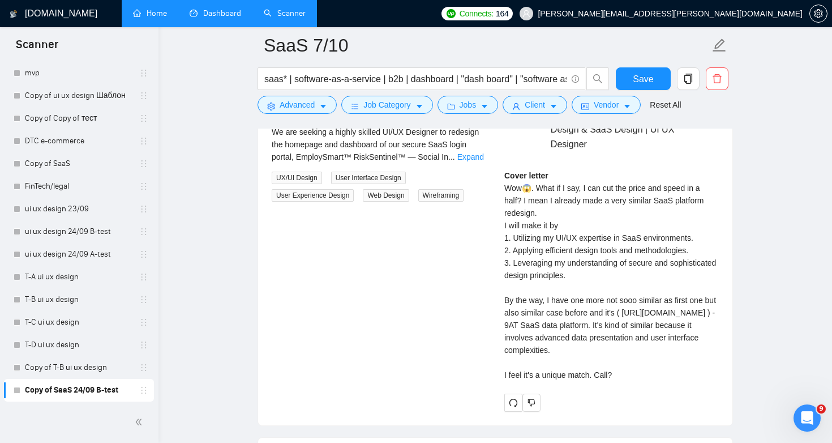
drag, startPoint x: 503, startPoint y: 350, endPoint x: 700, endPoint y: 359, distance: 197.8
click at [700, 359] on div "[PERSON_NAME] UX/UI Designer | Web App Design & SaaS Design | UI UX Designer Co…" at bounding box center [611, 247] width 233 height 328
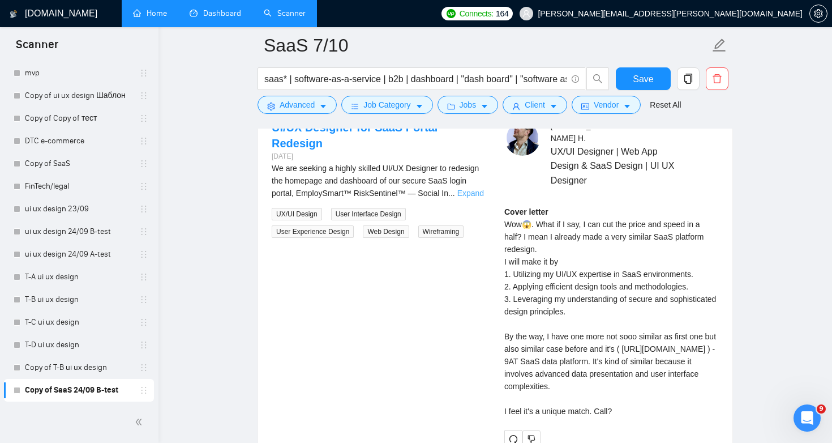
click at [474, 189] on link "Expand" at bounding box center [470, 193] width 27 height 9
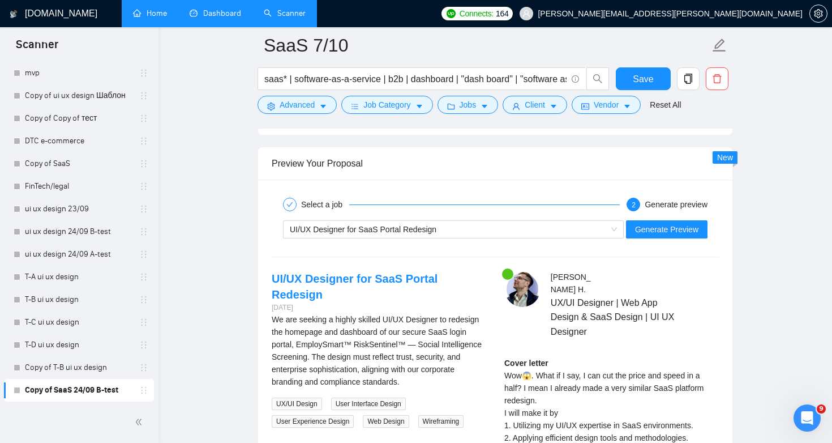
scroll to position [2108, 0]
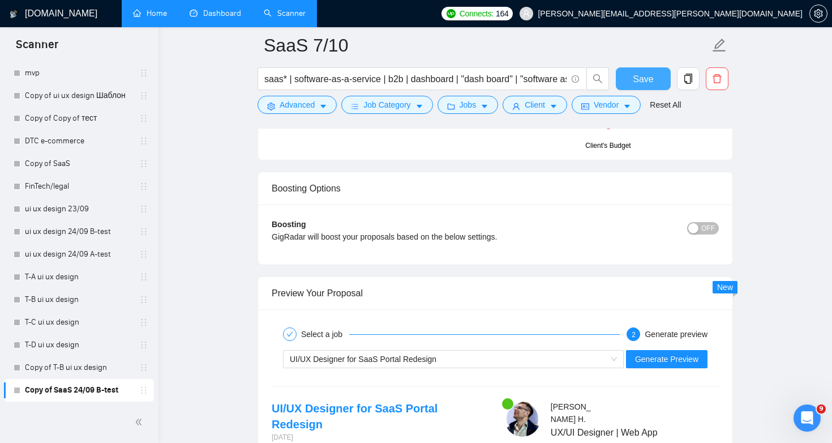
click at [645, 81] on span "Save" at bounding box center [643, 79] width 20 height 14
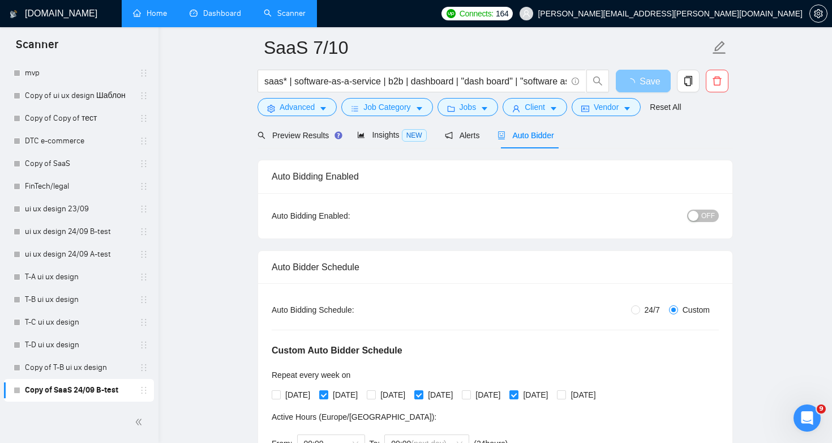
scroll to position [0, 0]
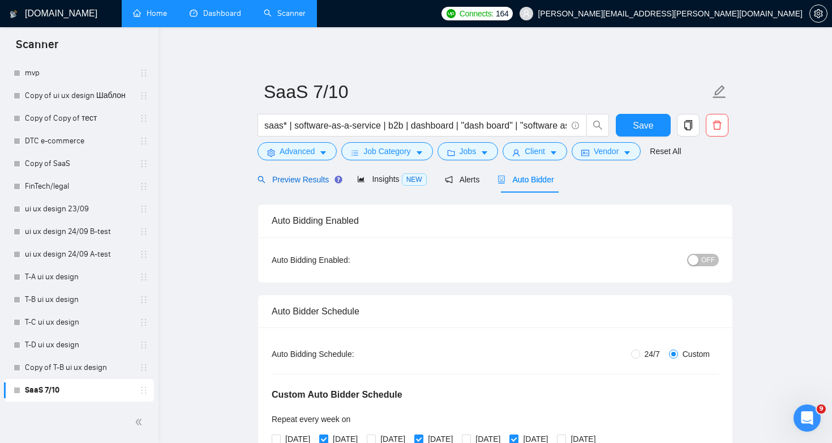
click at [297, 177] on span "Preview Results" at bounding box center [299, 179] width 82 height 9
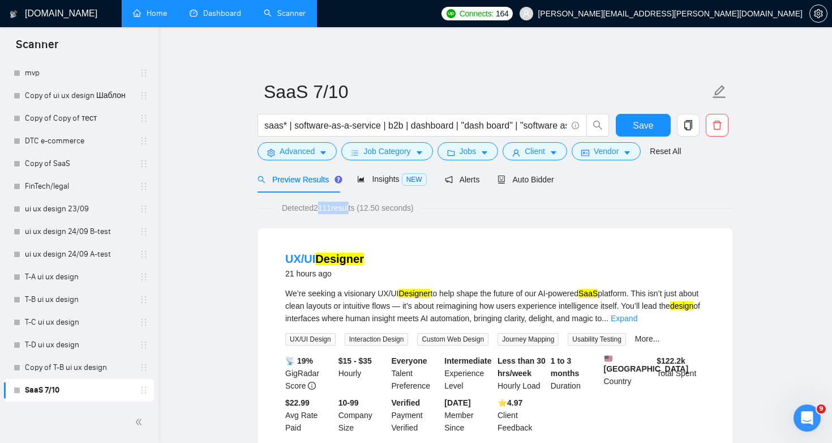
drag, startPoint x: 317, startPoint y: 209, endPoint x: 354, endPoint y: 209, distance: 36.8
click at [354, 209] on span "Detected 2111 results (12.50 seconds)" at bounding box center [348, 208] width 148 height 12
click at [546, 172] on div "Auto Bidder" at bounding box center [526, 179] width 56 height 27
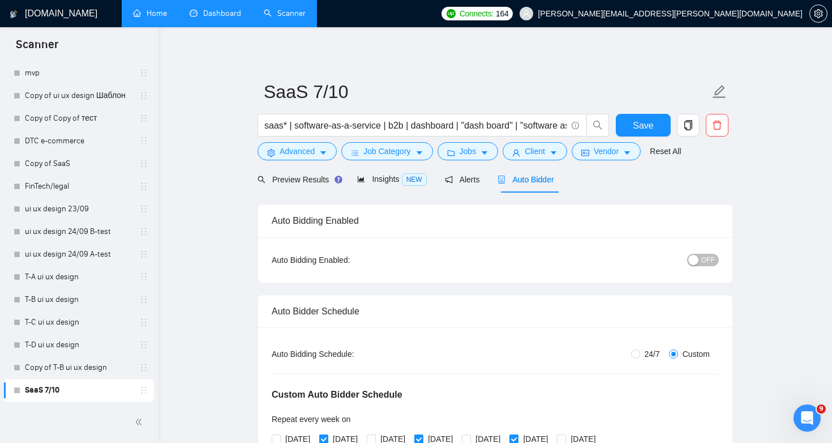
scroll to position [130, 0]
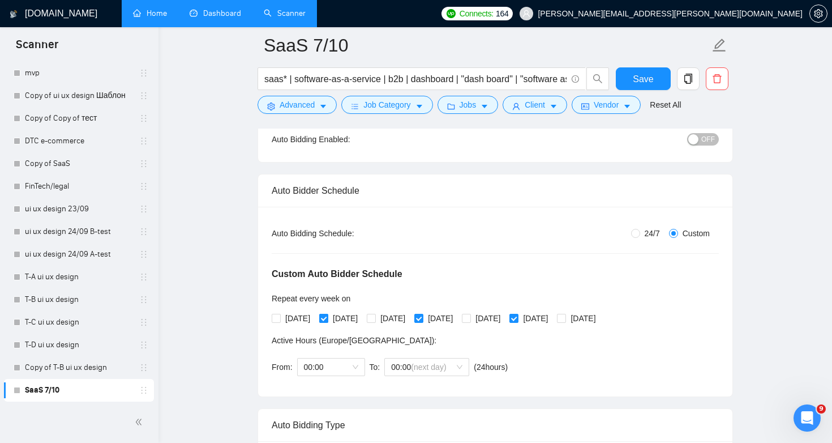
click at [326, 315] on input "[DATE]" at bounding box center [323, 318] width 8 height 8
checkbox input "false"
click at [289, 317] on span "[DATE]" at bounding box center [298, 318] width 34 height 12
click at [280, 317] on input "[DATE]" at bounding box center [276, 318] width 8 height 8
checkbox input "true"
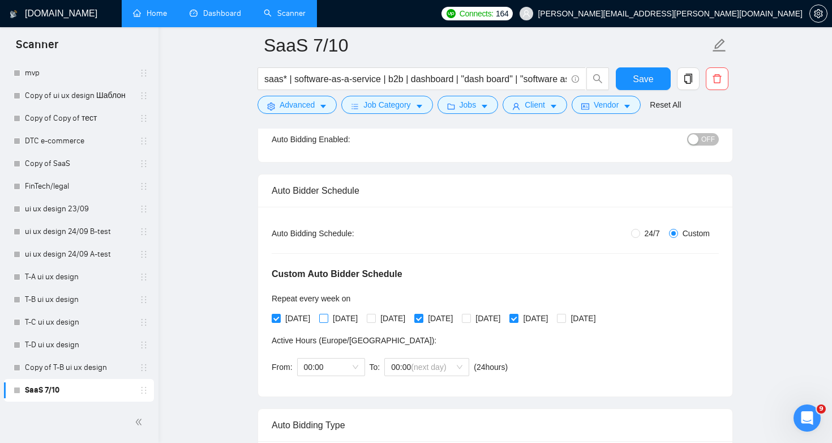
click at [328, 318] on span at bounding box center [323, 318] width 9 height 9
click at [327, 318] on input "[DATE]" at bounding box center [323, 318] width 8 height 8
checkbox input "true"
click at [392, 314] on span "[DATE]" at bounding box center [393, 318] width 34 height 12
click at [375, 314] on input "[DATE]" at bounding box center [371, 318] width 8 height 8
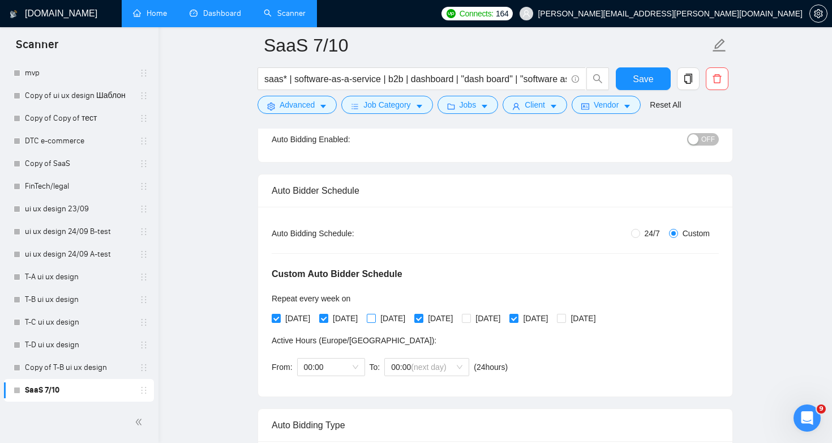
checkbox input "true"
click at [505, 318] on span "[DATE]" at bounding box center [488, 318] width 34 height 12
click at [470, 318] on input "[DATE]" at bounding box center [466, 318] width 8 height 8
checkbox input "true"
click at [566, 319] on span at bounding box center [561, 318] width 9 height 9
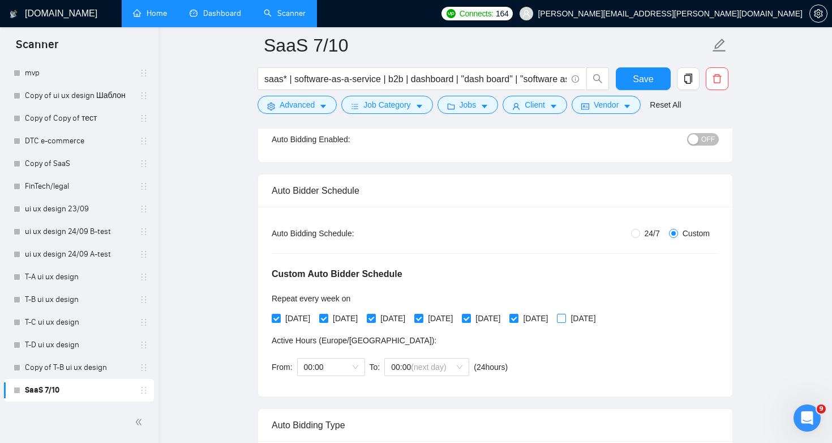
click at [565, 319] on input "[DATE]" at bounding box center [561, 318] width 8 height 8
checkbox input "true"
click at [706, 142] on span "OFF" at bounding box center [708, 139] width 14 height 12
click at [639, 74] on span "Save" at bounding box center [643, 79] width 20 height 14
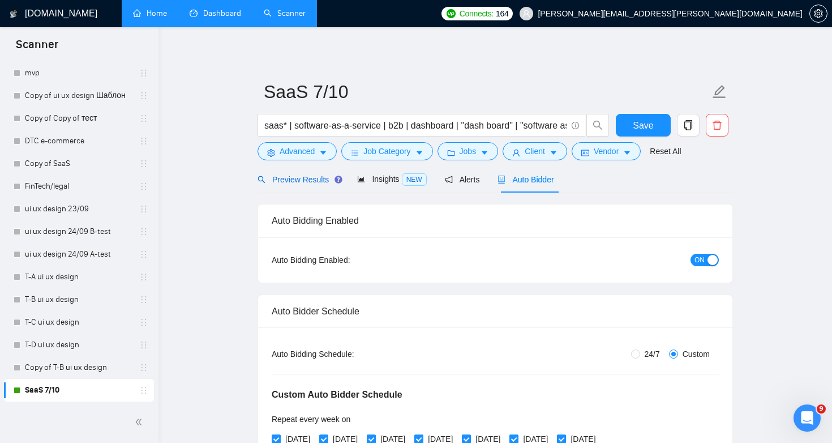
click at [306, 181] on span "Preview Results" at bounding box center [299, 179] width 82 height 9
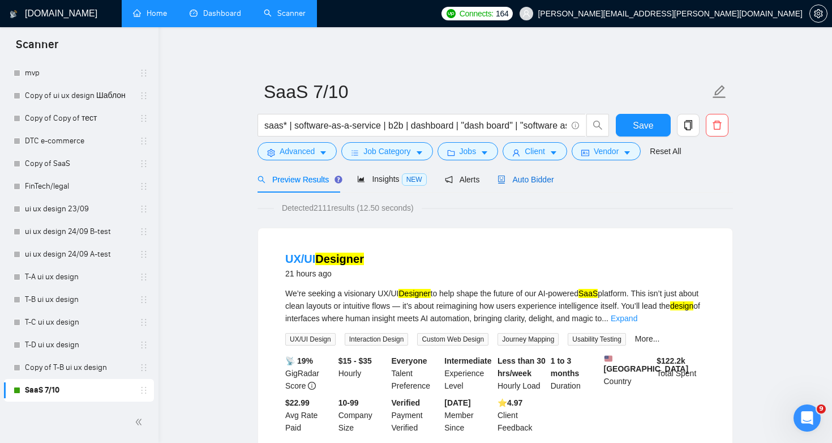
click at [547, 177] on span "Auto Bidder" at bounding box center [526, 179] width 56 height 9
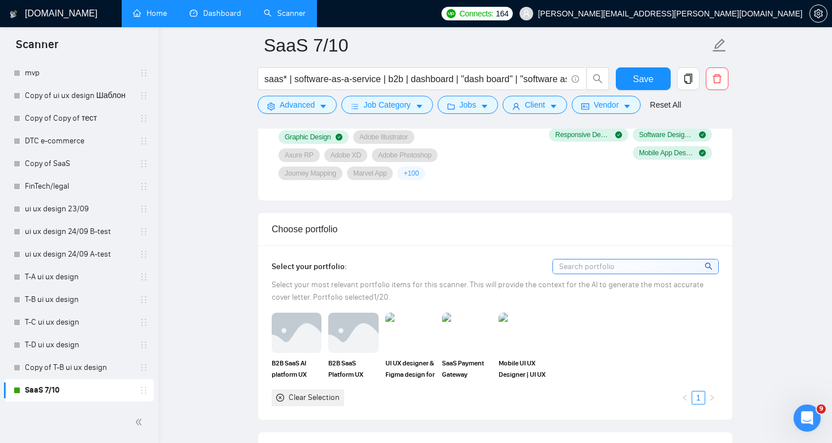
scroll to position [1110, 0]
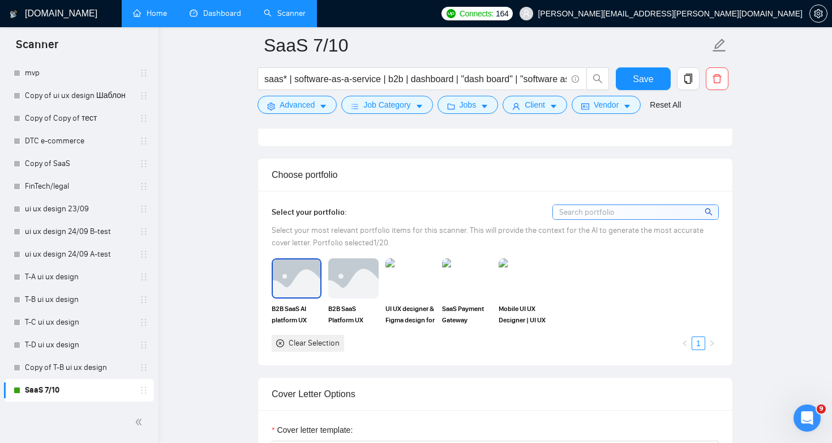
click at [302, 275] on img at bounding box center [297, 277] width 48 height 37
click at [380, 284] on div "B2B SaaS Platform UX Redesign, Figma Web design | UI UX designer" at bounding box center [353, 291] width 57 height 67
click at [367, 284] on img at bounding box center [353, 277] width 48 height 37
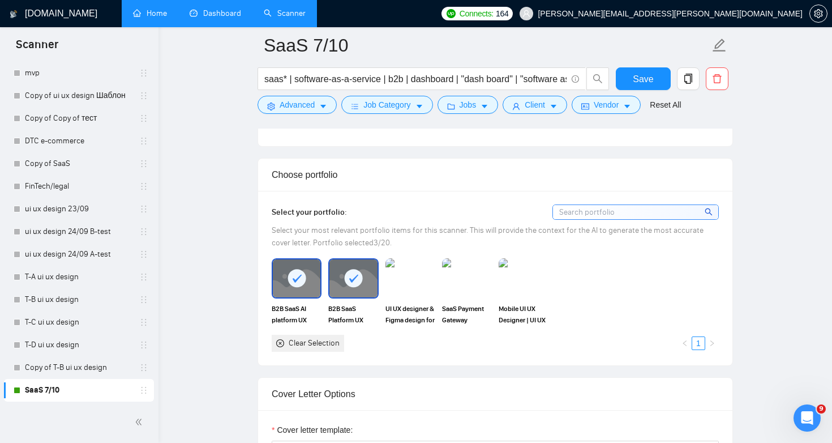
click at [367, 282] on div at bounding box center [353, 277] width 48 height 37
click at [303, 276] on rect at bounding box center [297, 278] width 18 height 18
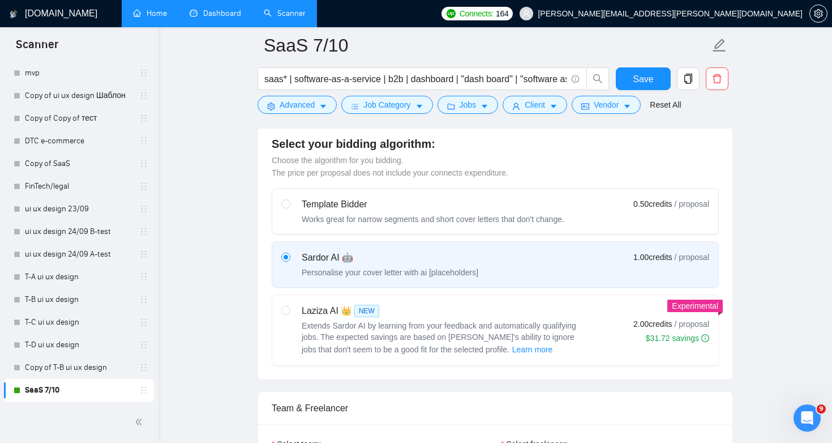
scroll to position [594, 0]
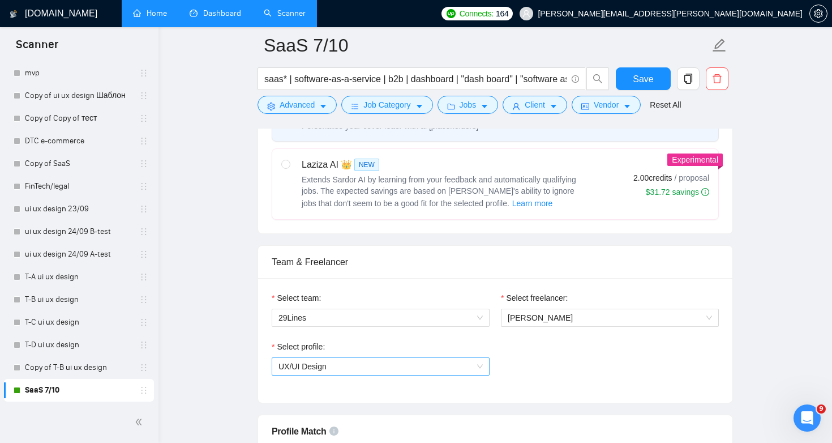
click at [467, 371] on span "UX/UI Design" at bounding box center [381, 366] width 204 height 17
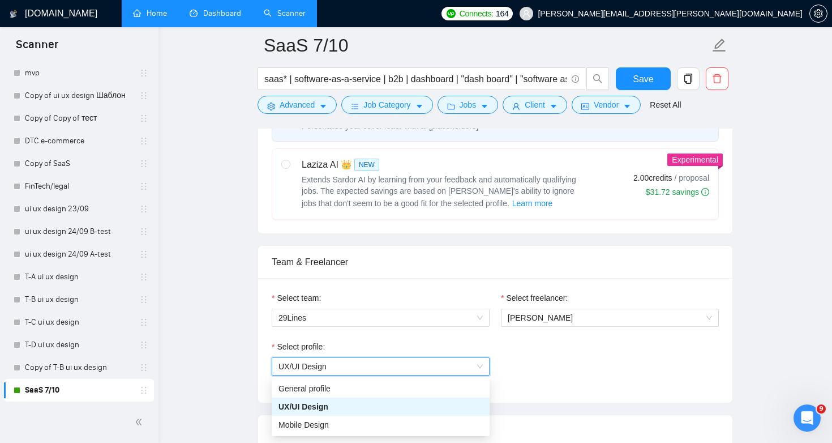
click at [539, 358] on div "Select profile: 1044578476142100545 UX/UI Design" at bounding box center [495, 364] width 459 height 49
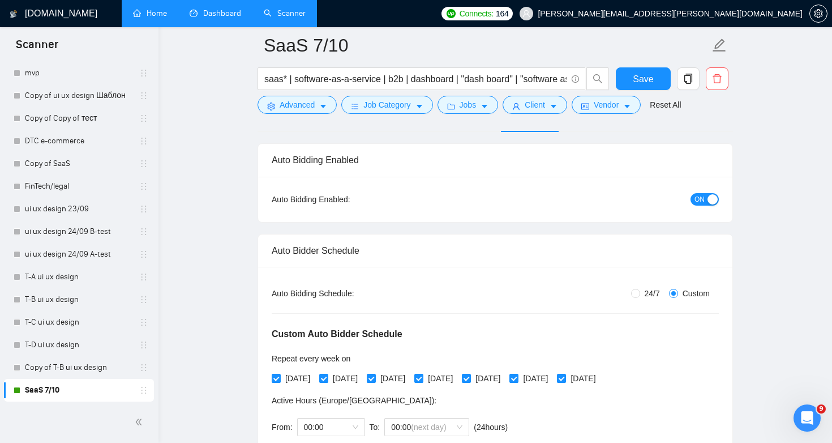
scroll to position [0, 0]
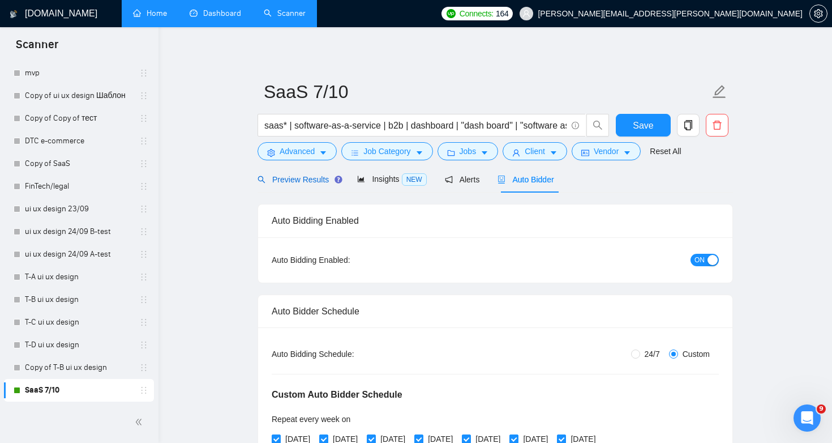
click at [293, 182] on span "Preview Results" at bounding box center [299, 179] width 82 height 9
